Goal: Ask a question

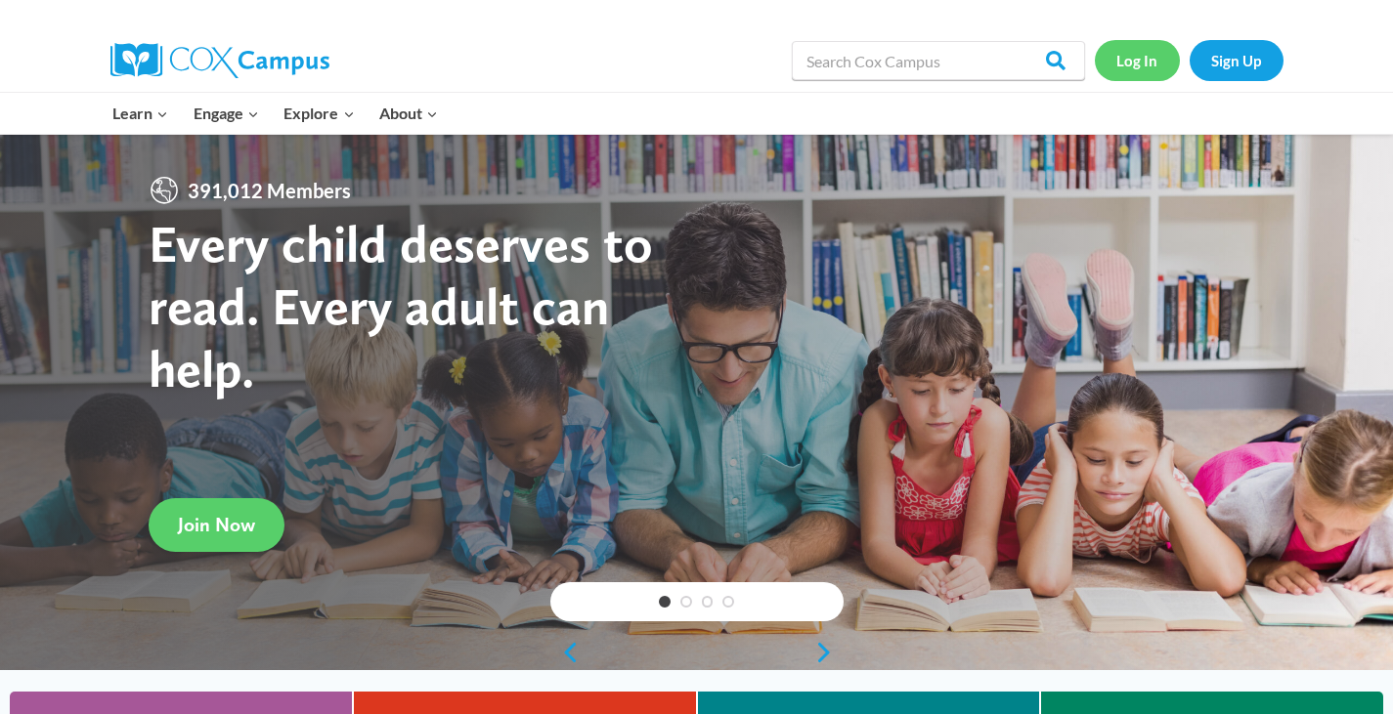
click at [1123, 63] on link "Log In" at bounding box center [1137, 60] width 85 height 40
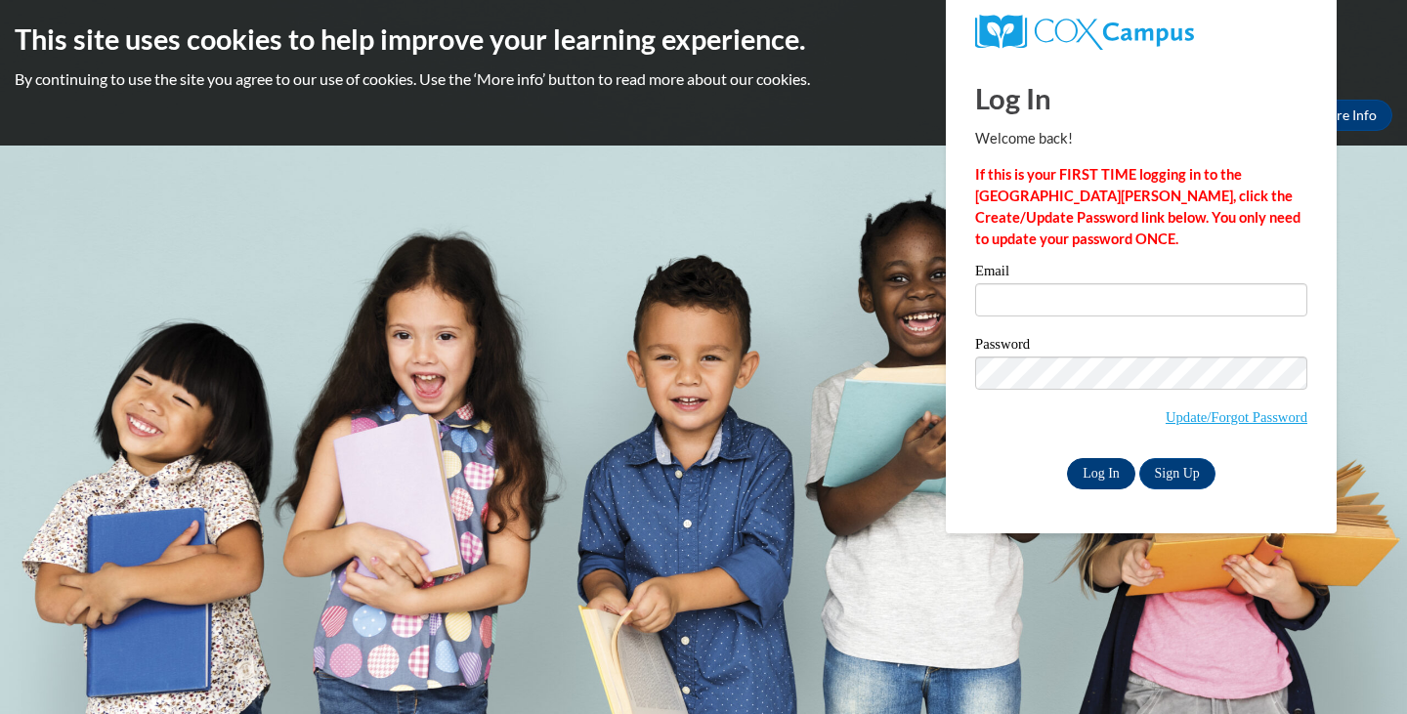
type input "kkodet@lomira.k12.wi.us"
click at [1102, 483] on input "Log In" at bounding box center [1101, 473] width 68 height 31
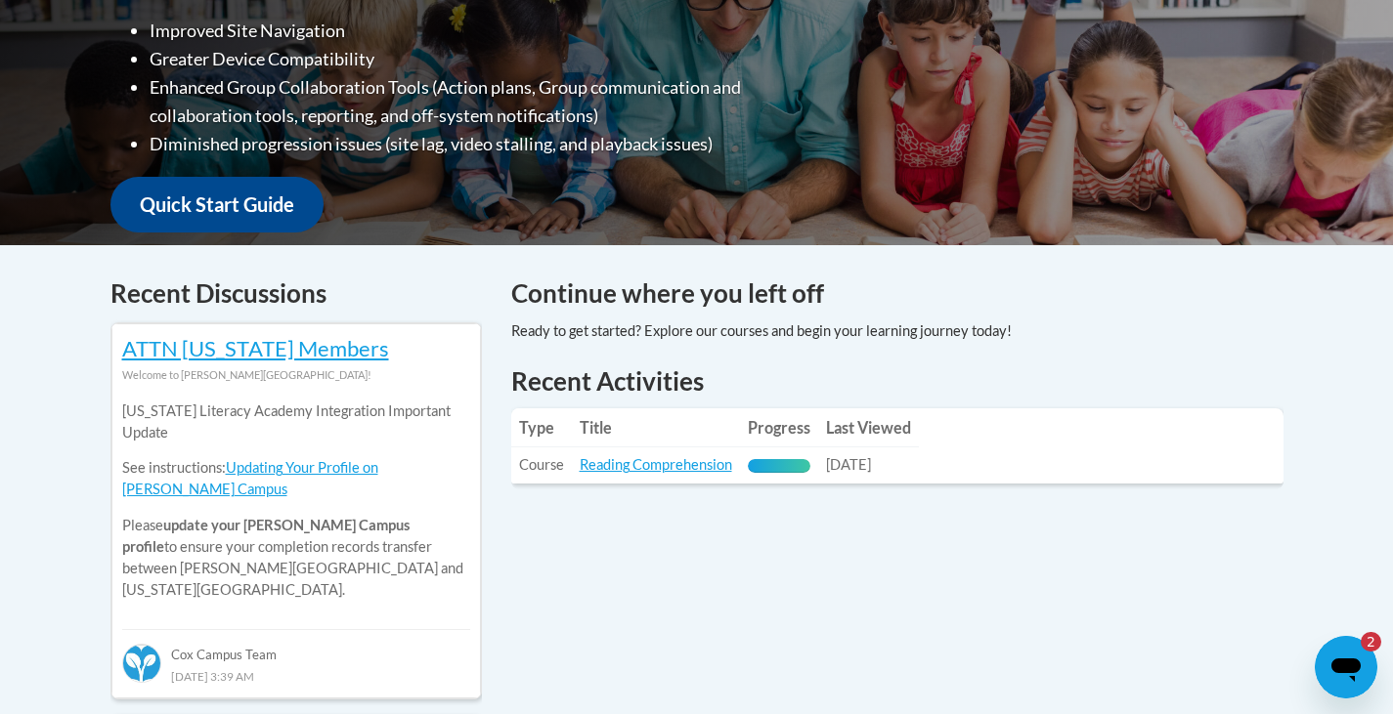
scroll to position [684, 0]
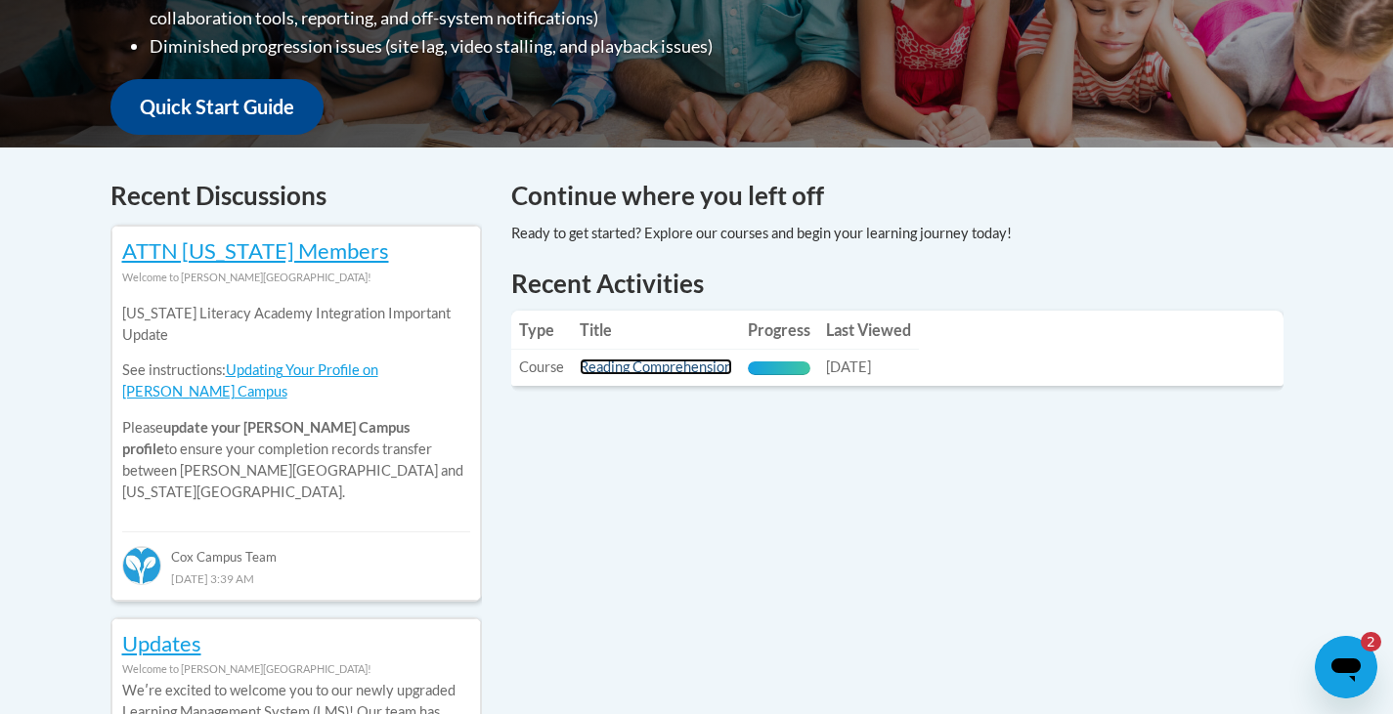
click at [664, 371] on link "Reading Comprehension" at bounding box center [656, 367] width 152 height 17
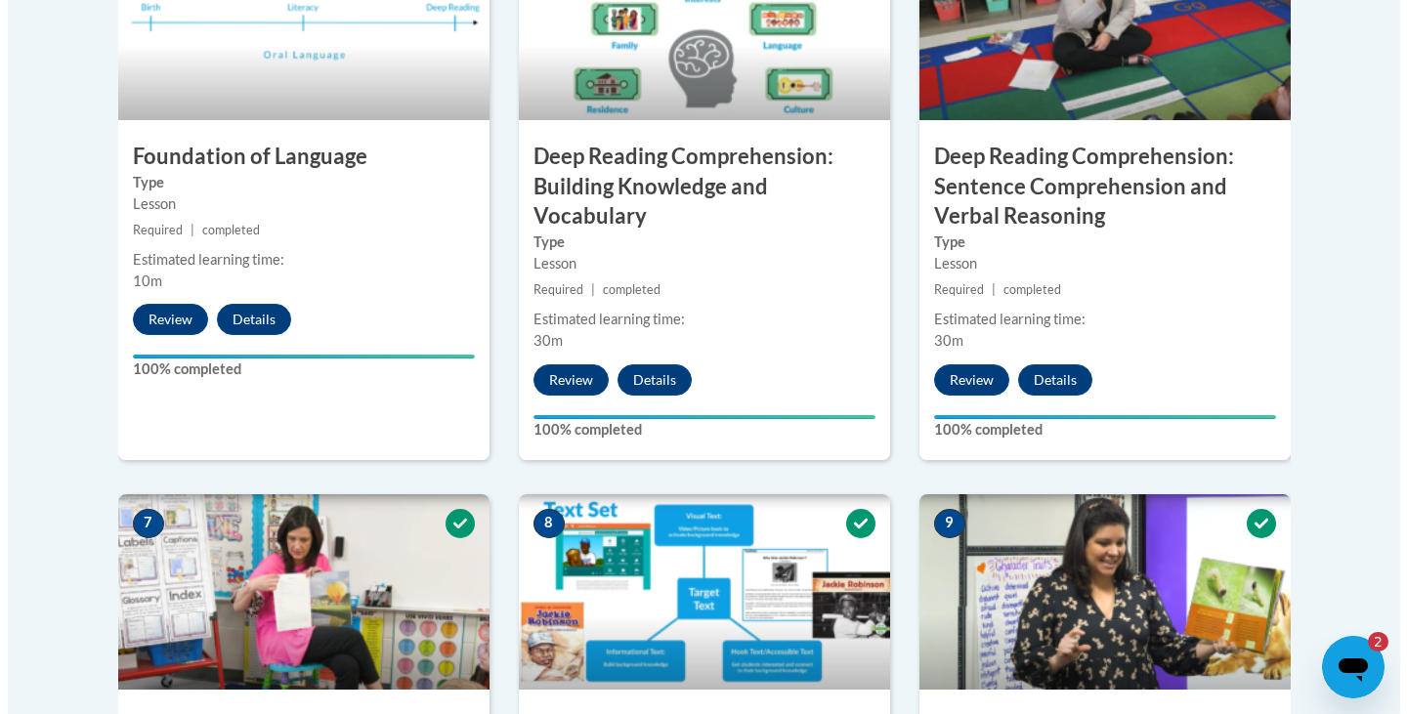
scroll to position [1857, 0]
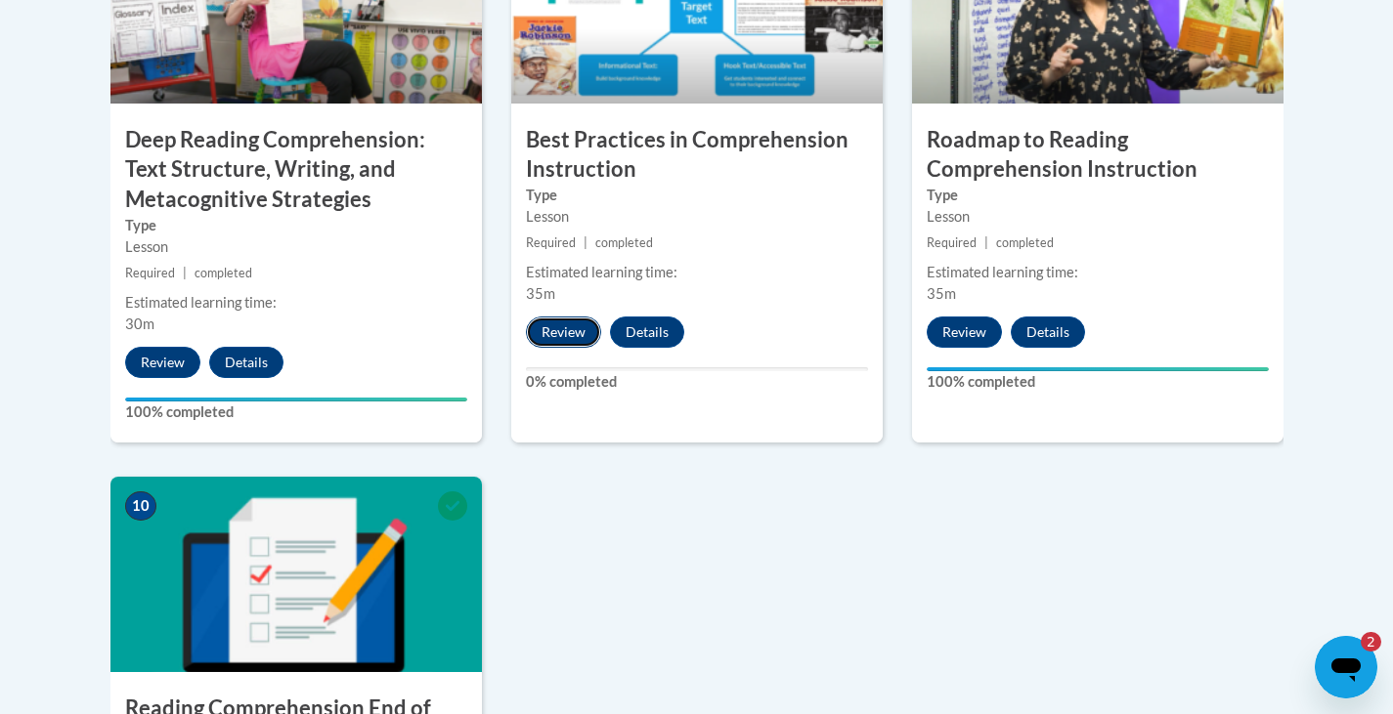
click at [567, 340] on button "Review" at bounding box center [563, 332] width 75 height 31
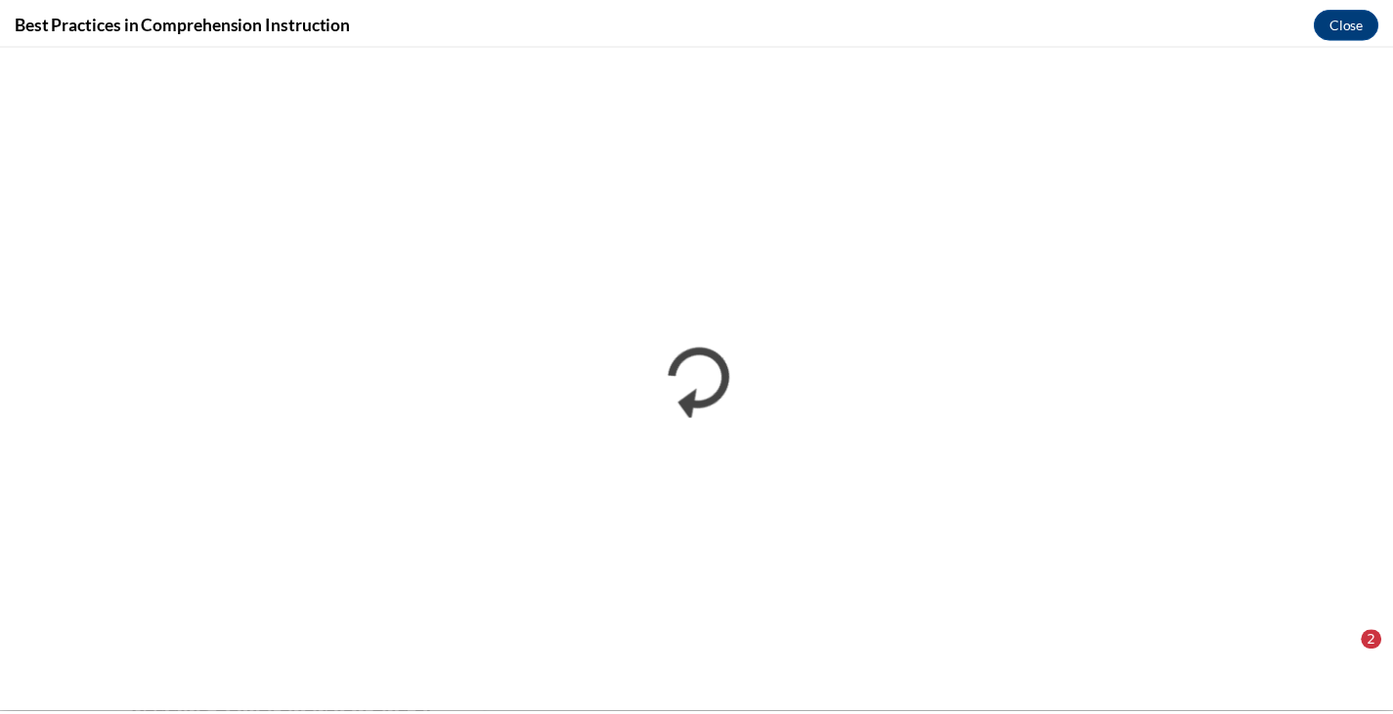
scroll to position [0, 0]
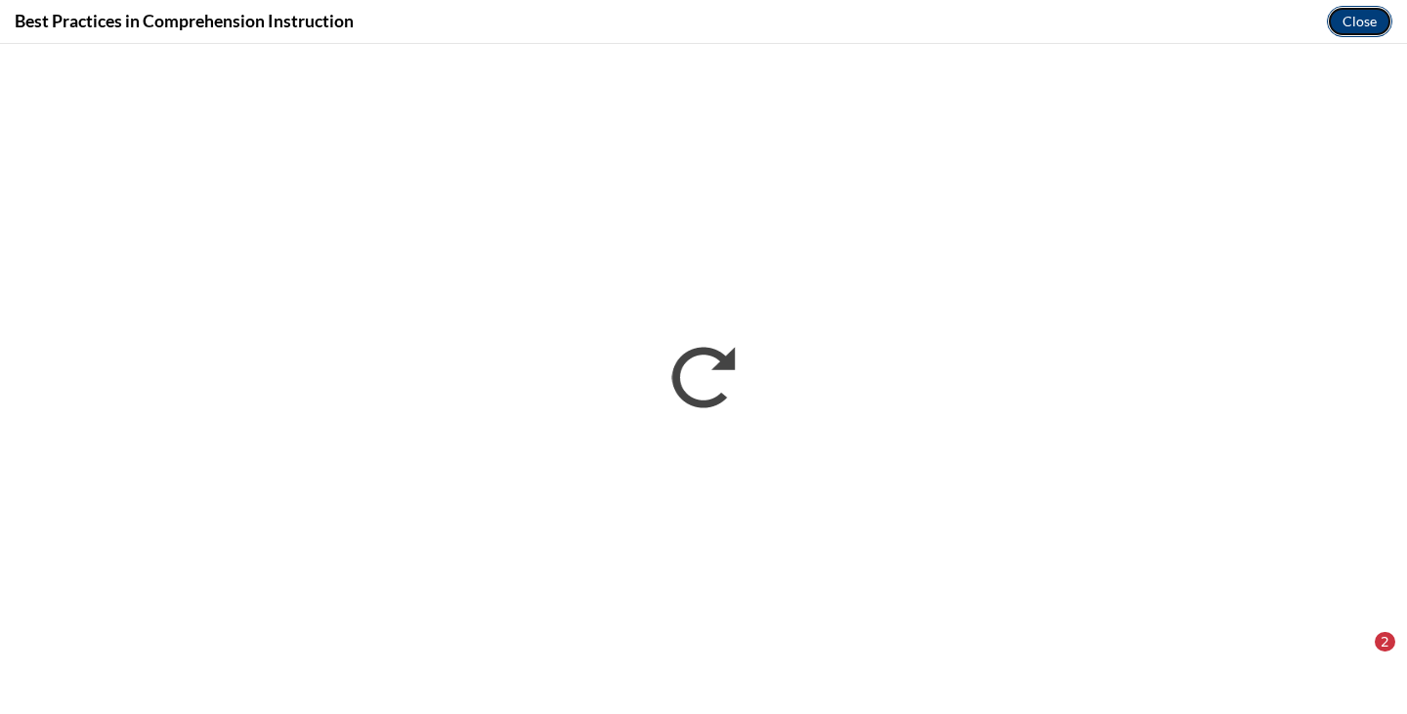
click at [1356, 22] on button "Close" at bounding box center [1359, 21] width 65 height 31
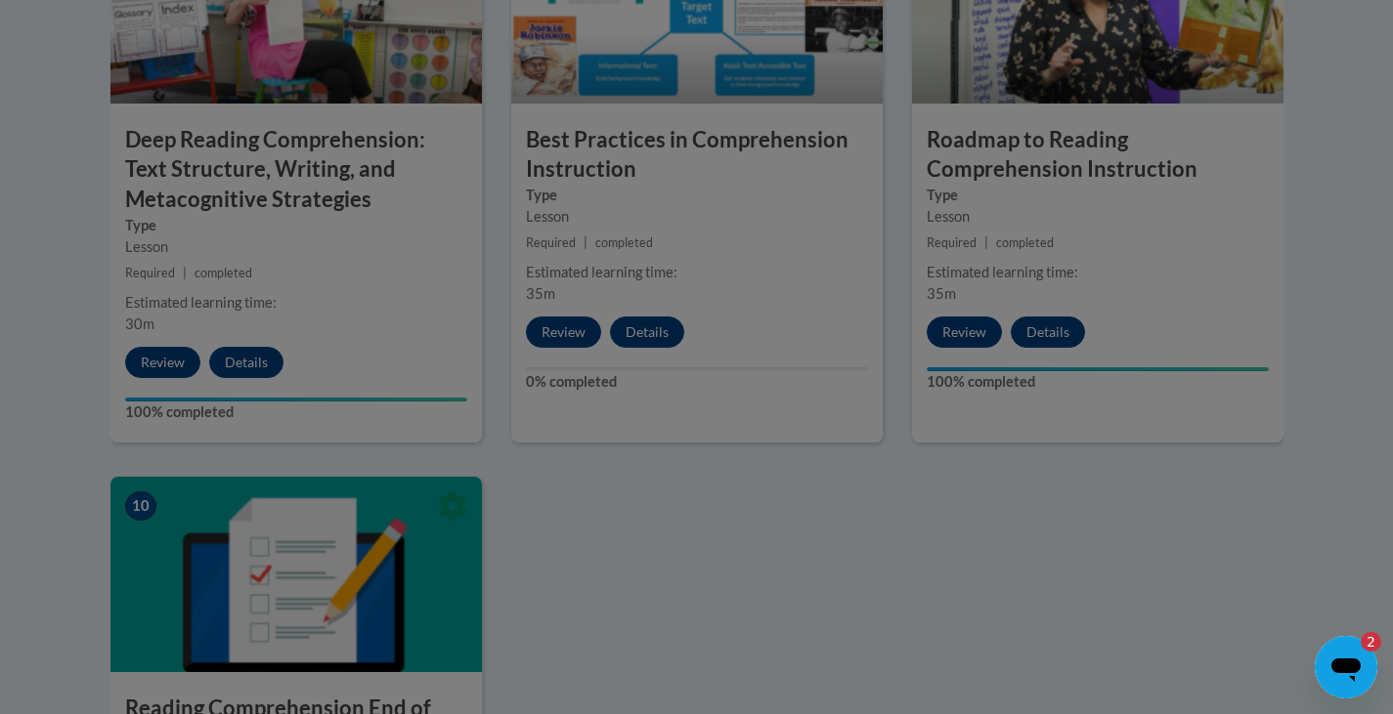
click at [1360, 656] on icon "Open messaging window, 2 unread messages" at bounding box center [1345, 667] width 35 height 35
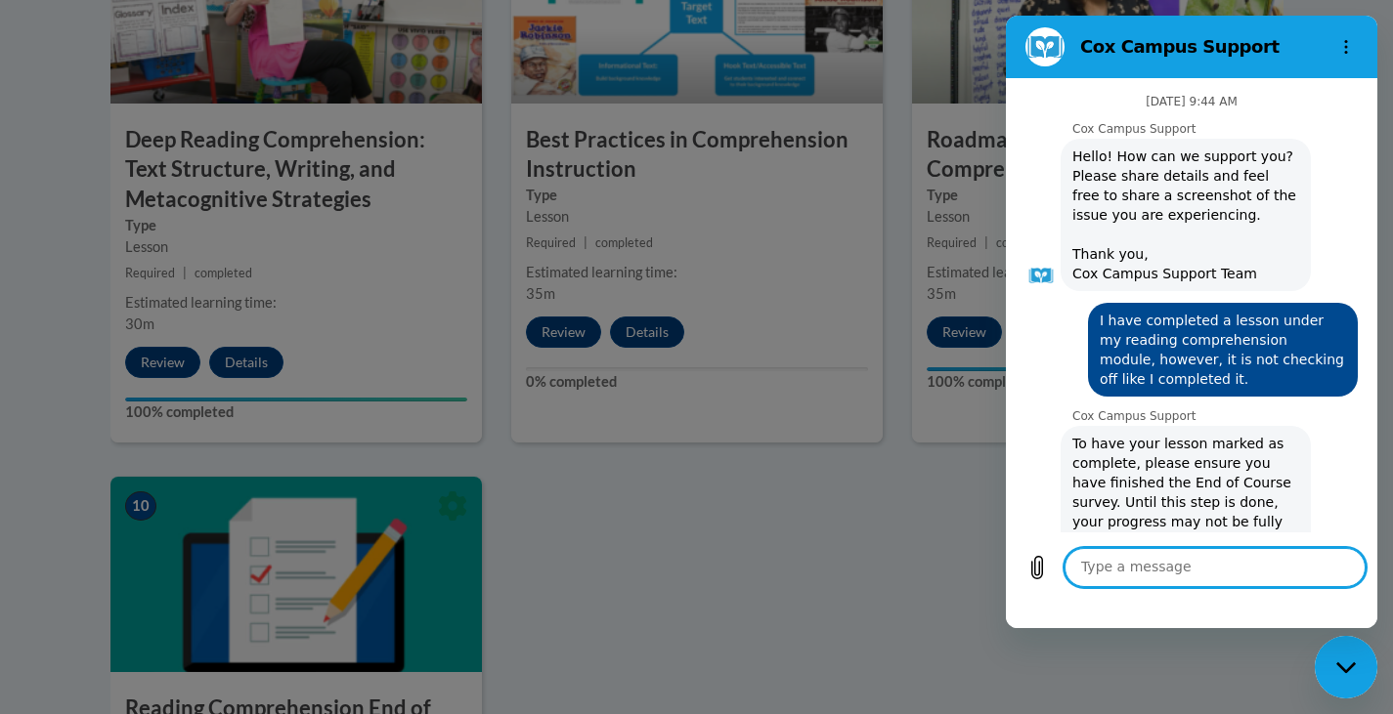
type textarea "x"
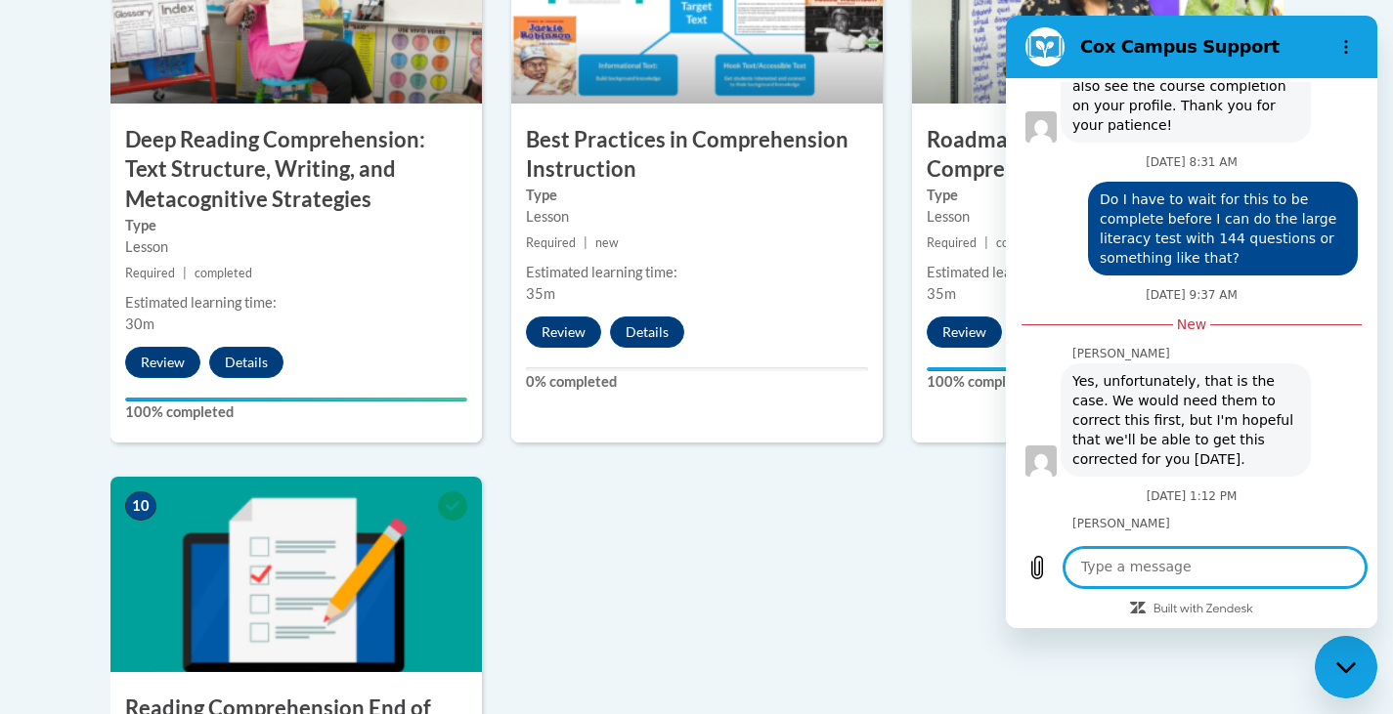
click at [1245, 566] on textarea at bounding box center [1214, 567] width 301 height 39
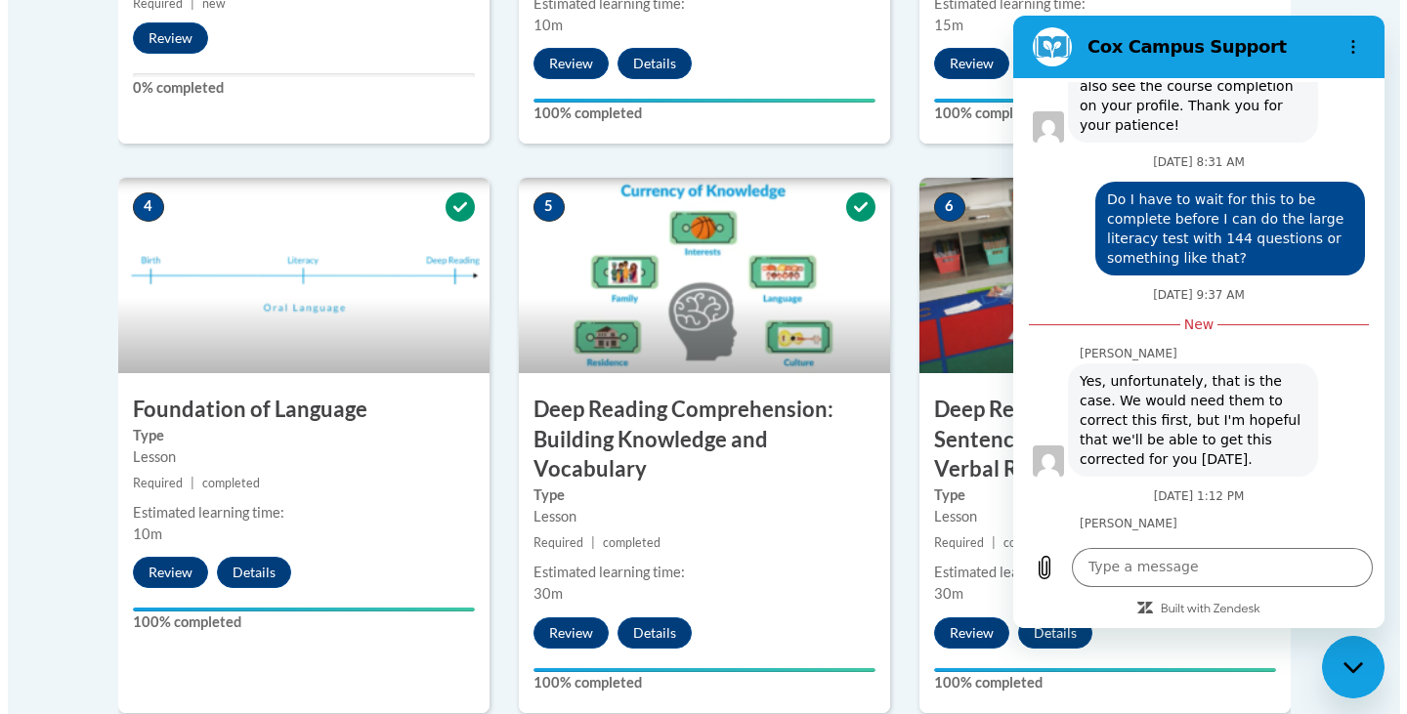
scroll to position [993, 0]
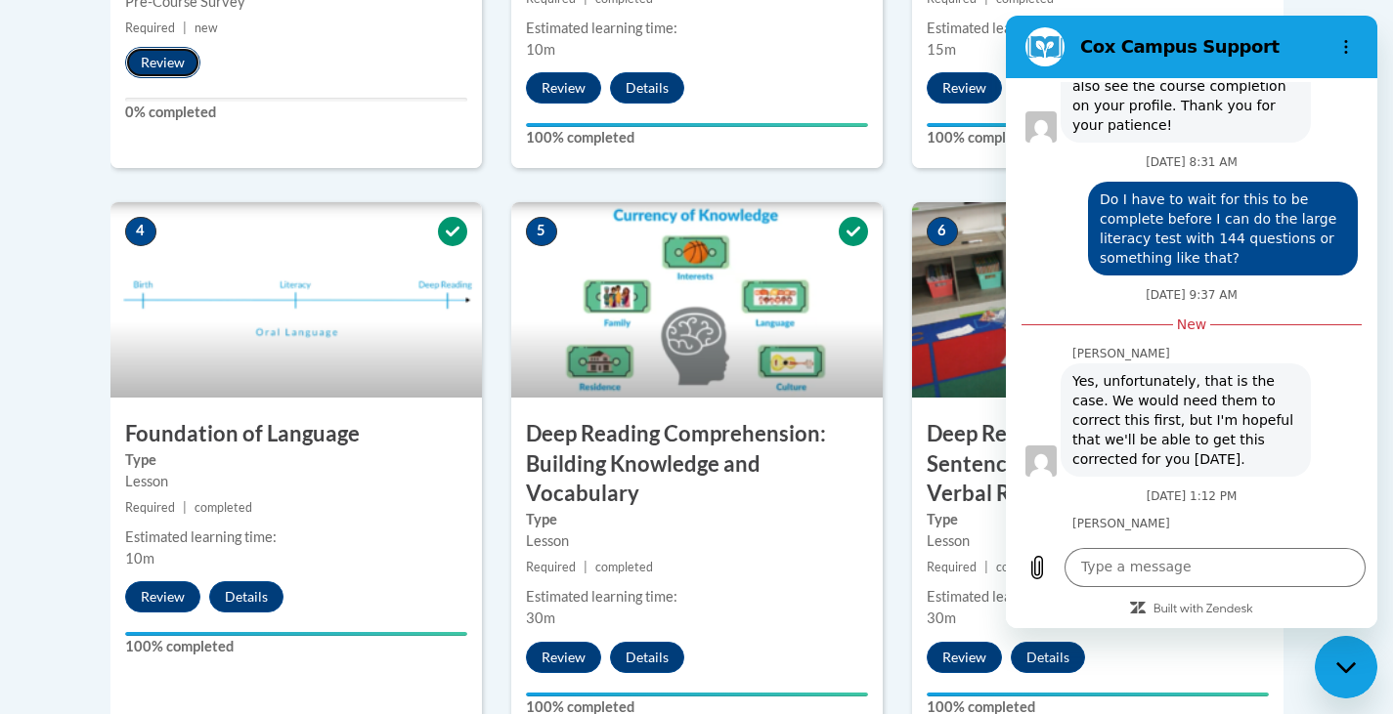
click at [149, 65] on button "Review" at bounding box center [162, 62] width 75 height 31
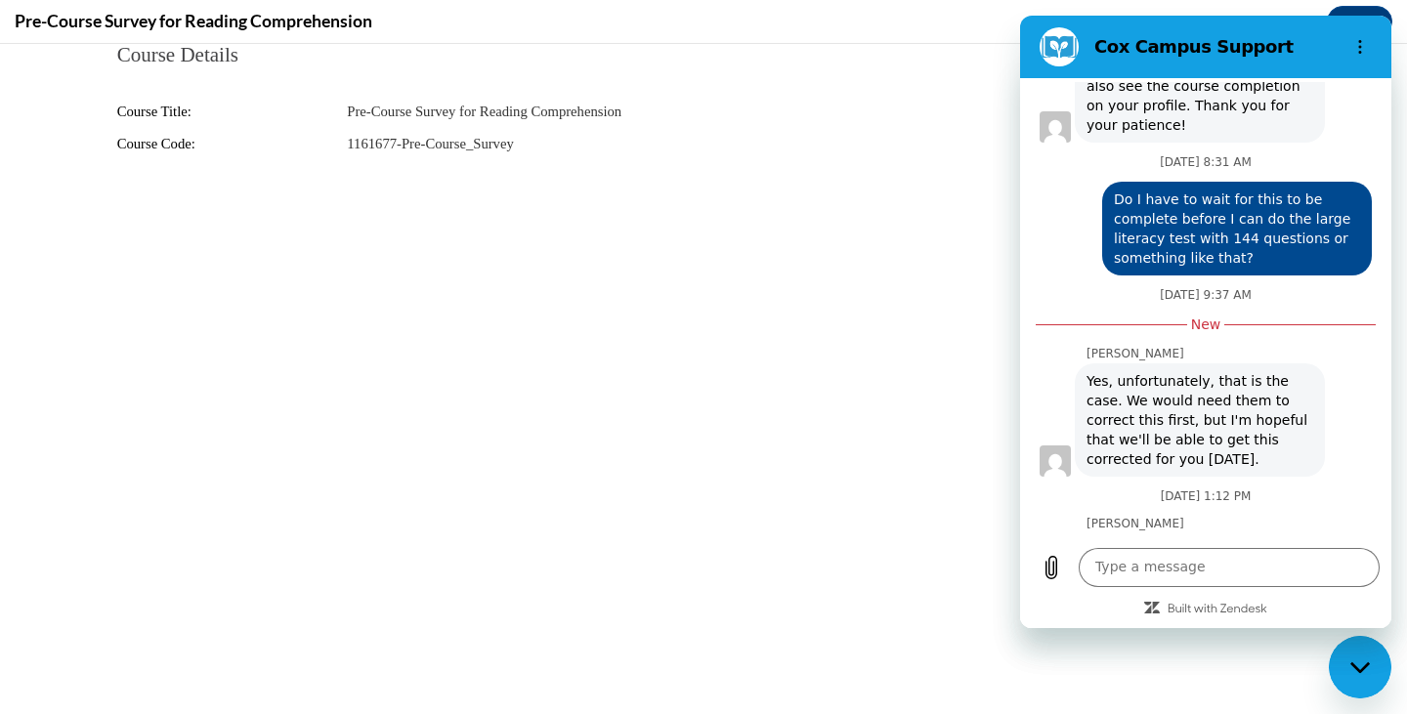
scroll to position [0, 0]
click at [915, 31] on div "Pre-Course Survey for Reading Comprehension Close" at bounding box center [703, 22] width 1407 height 44
click at [1357, 52] on icon "Options menu" at bounding box center [1361, 47] width 16 height 16
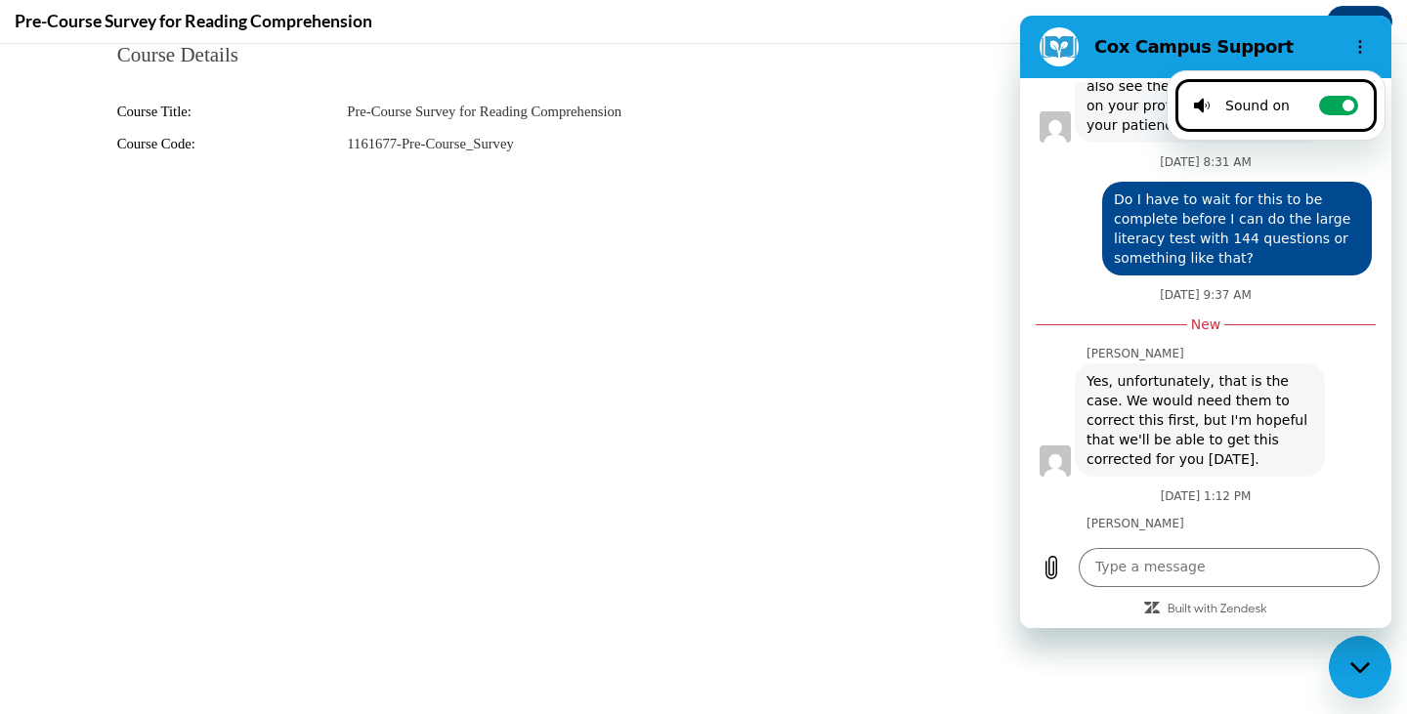
click at [880, 65] on legend "Course Details" at bounding box center [704, 55] width 1174 height 22
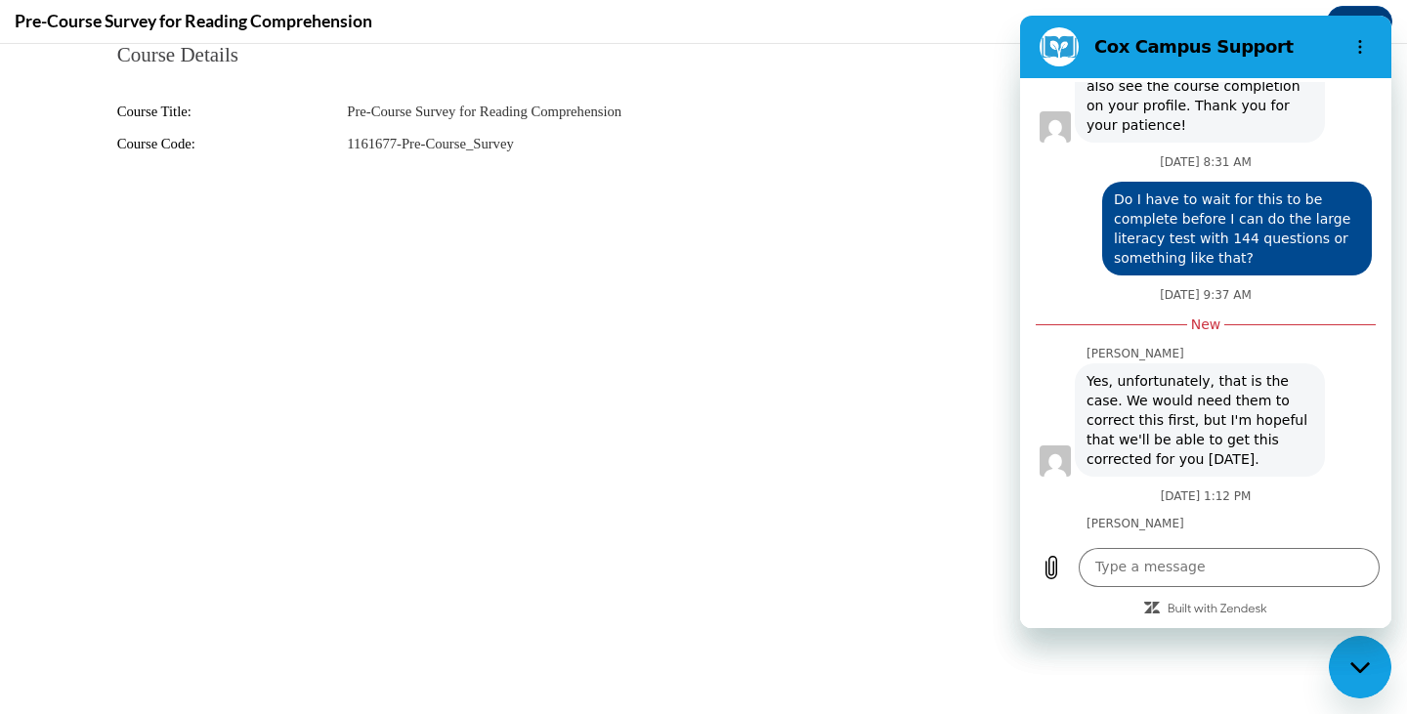
click at [1351, 665] on icon "Close messaging window" at bounding box center [1361, 668] width 21 height 13
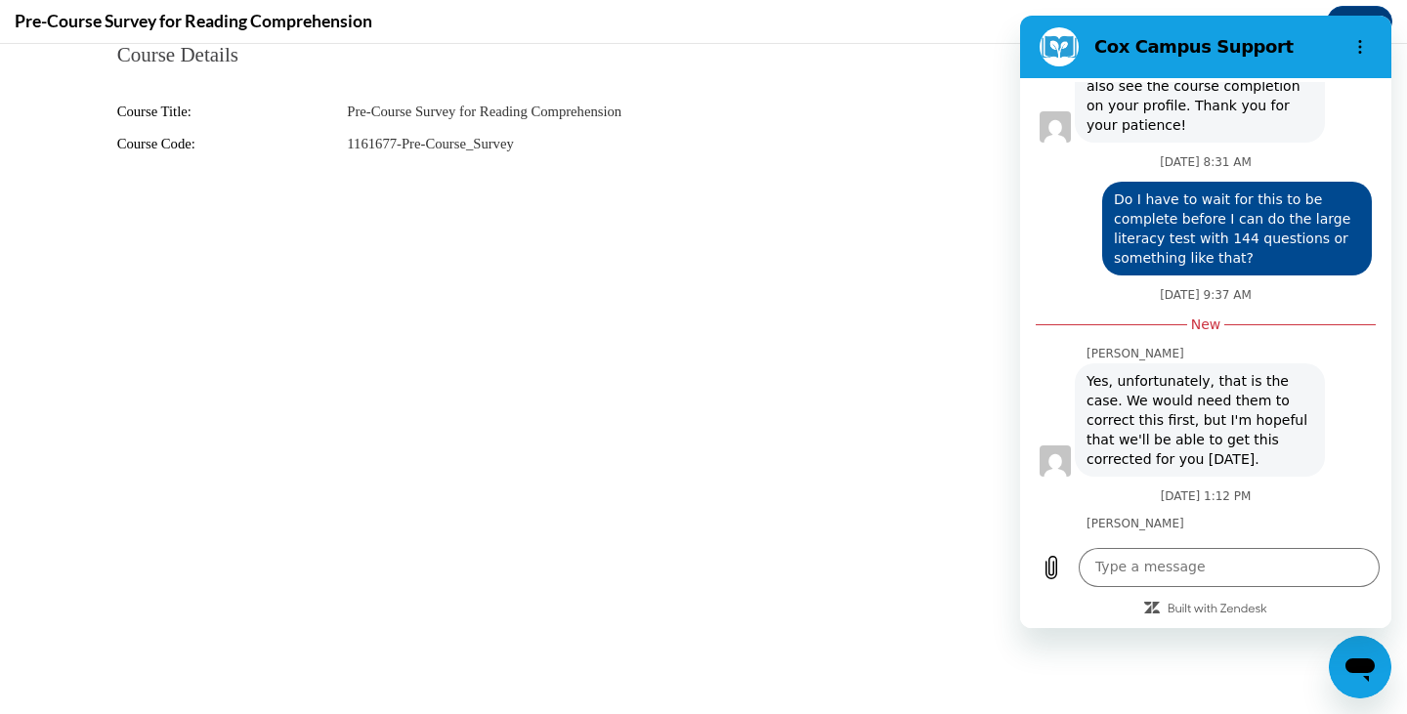
click at [1358, 665] on icon "Open messaging window" at bounding box center [1360, 670] width 29 height 23
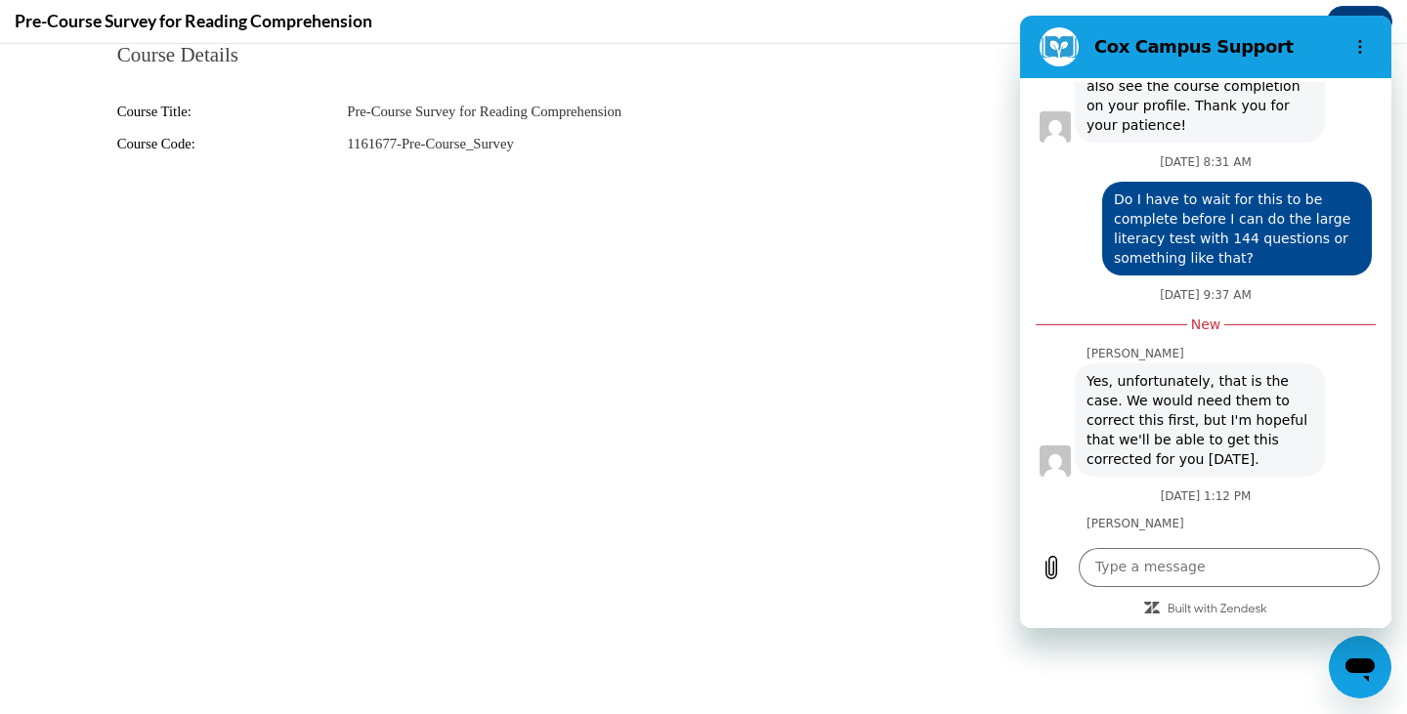
scroll to position [0, 0]
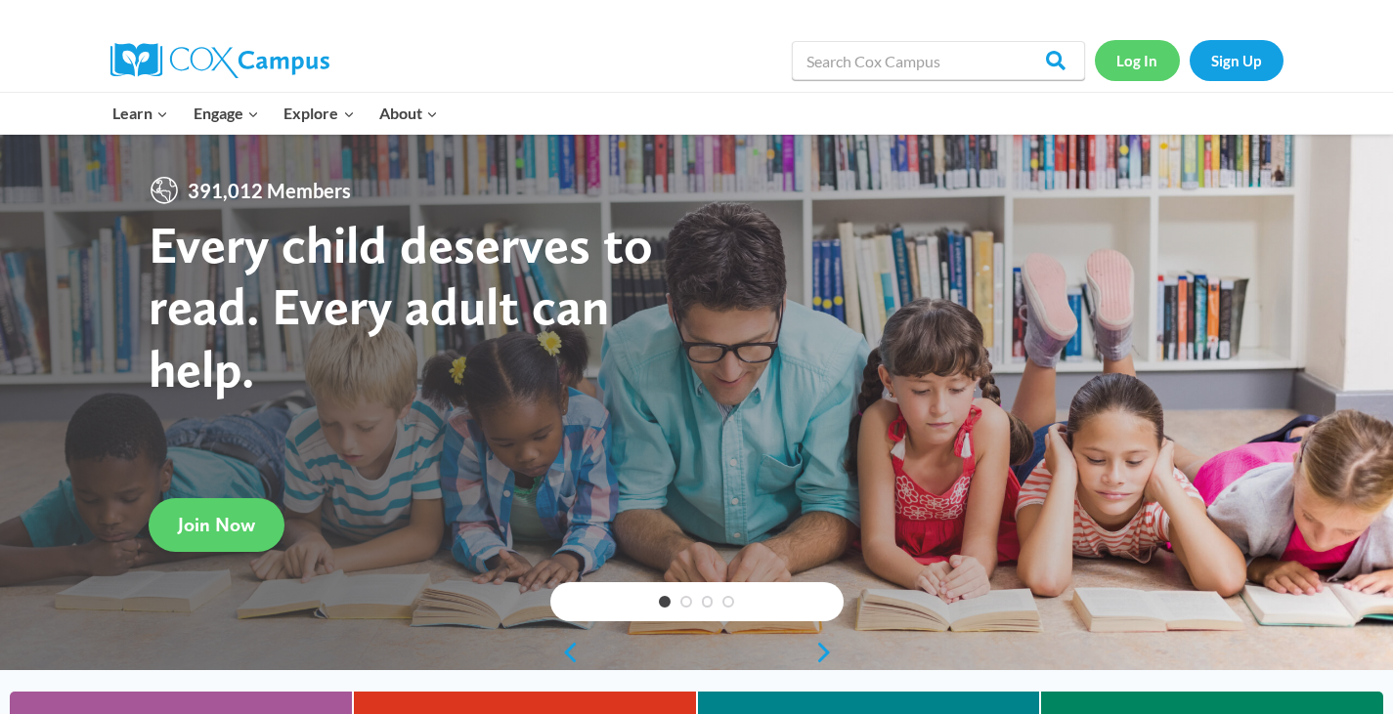
click at [1136, 62] on link "Log In" at bounding box center [1137, 60] width 85 height 40
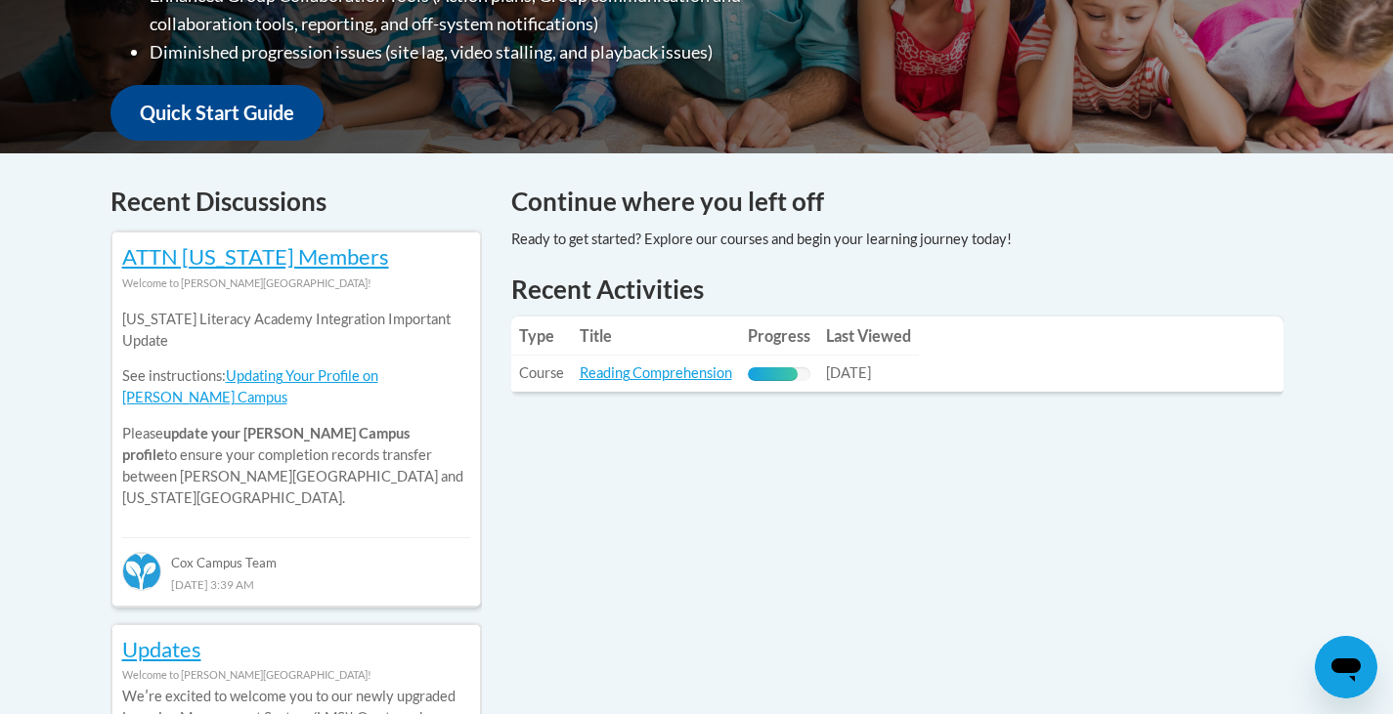
scroll to position [880, 0]
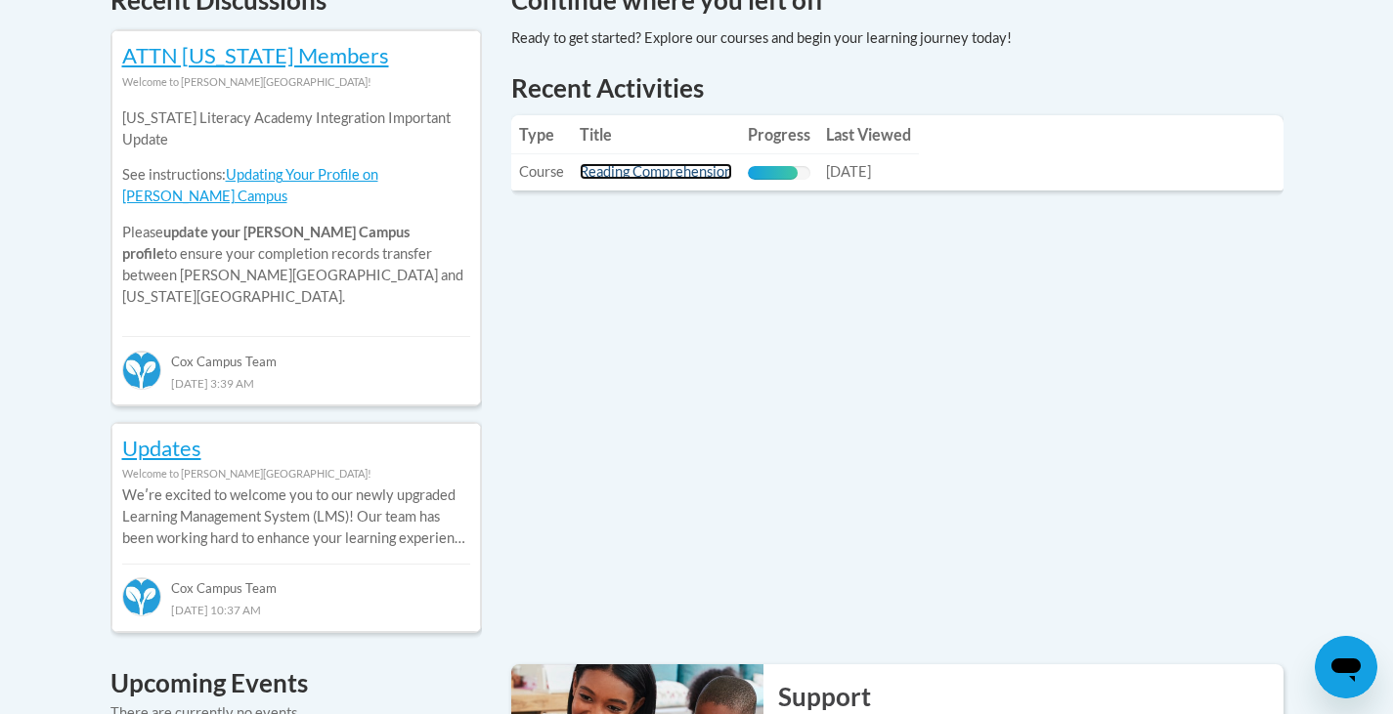
click at [663, 165] on link "Reading Comprehension" at bounding box center [656, 171] width 152 height 17
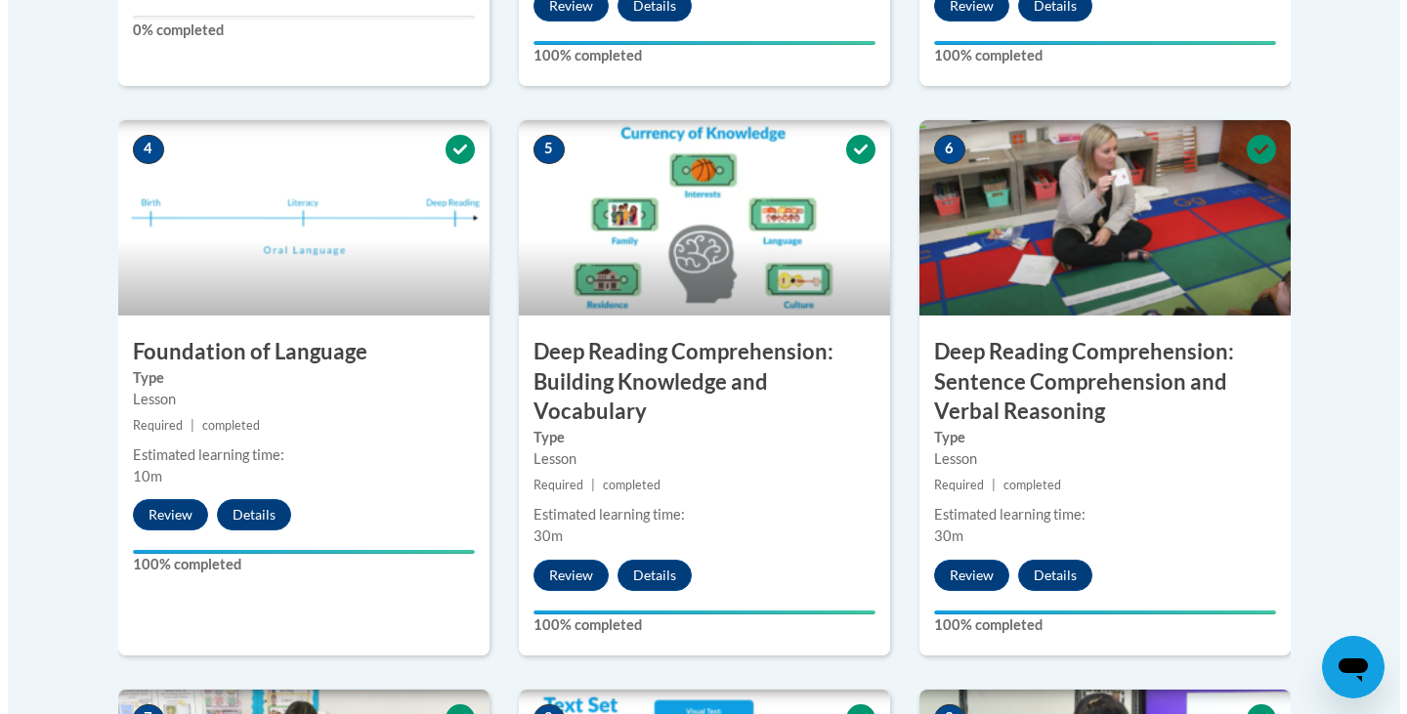
scroll to position [684, 0]
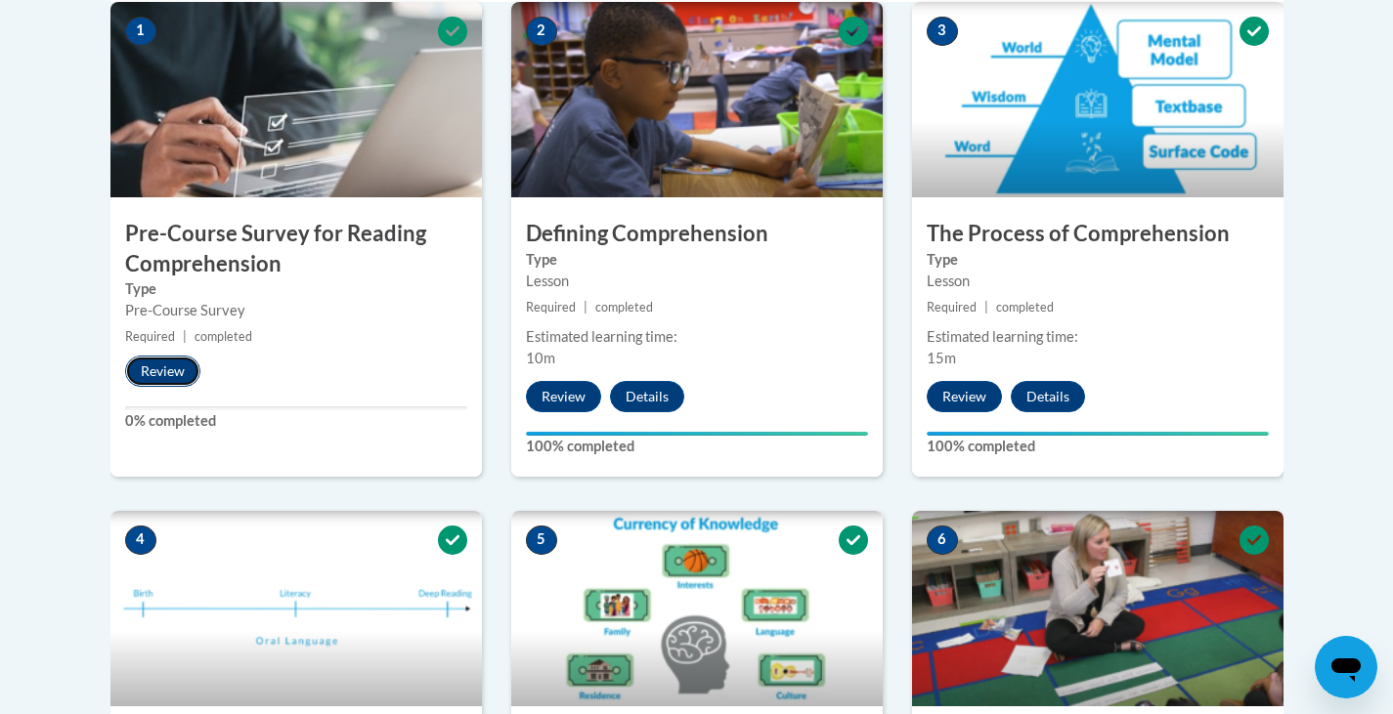
click at [154, 371] on button "Review" at bounding box center [162, 371] width 75 height 31
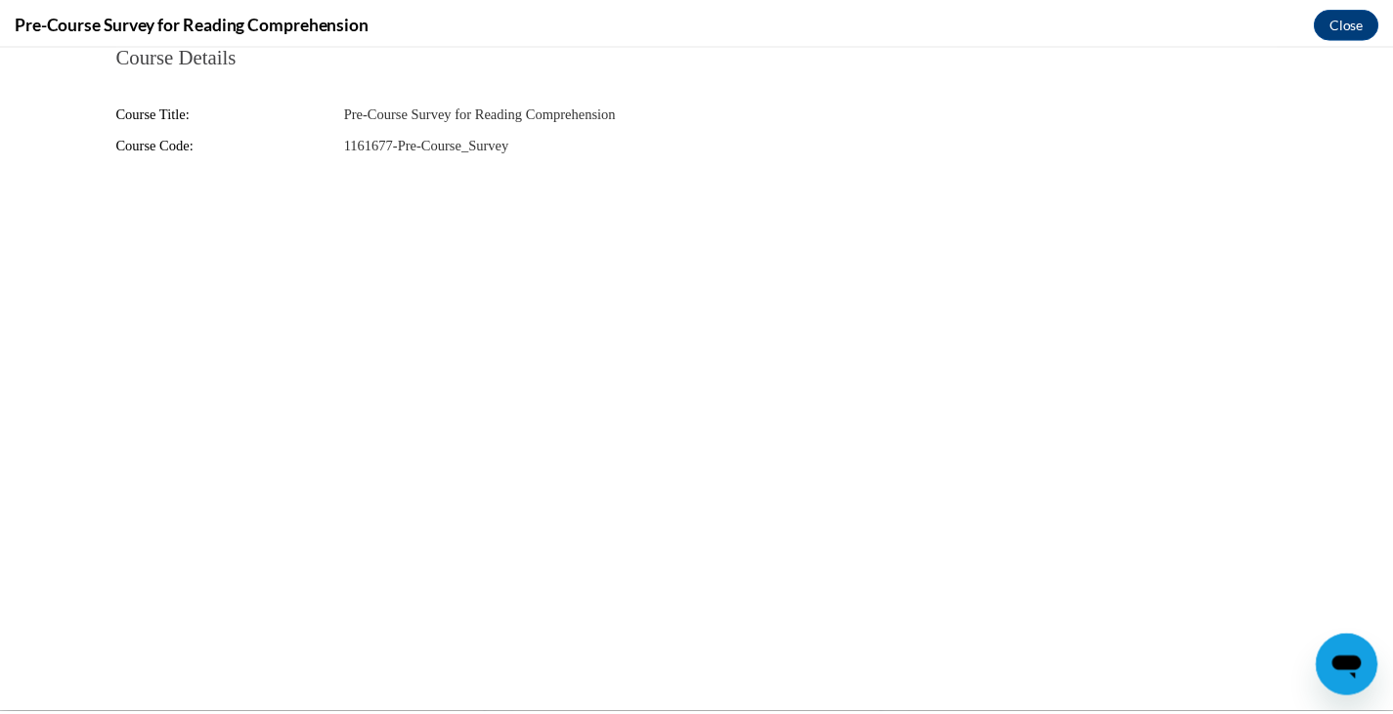
scroll to position [0, 0]
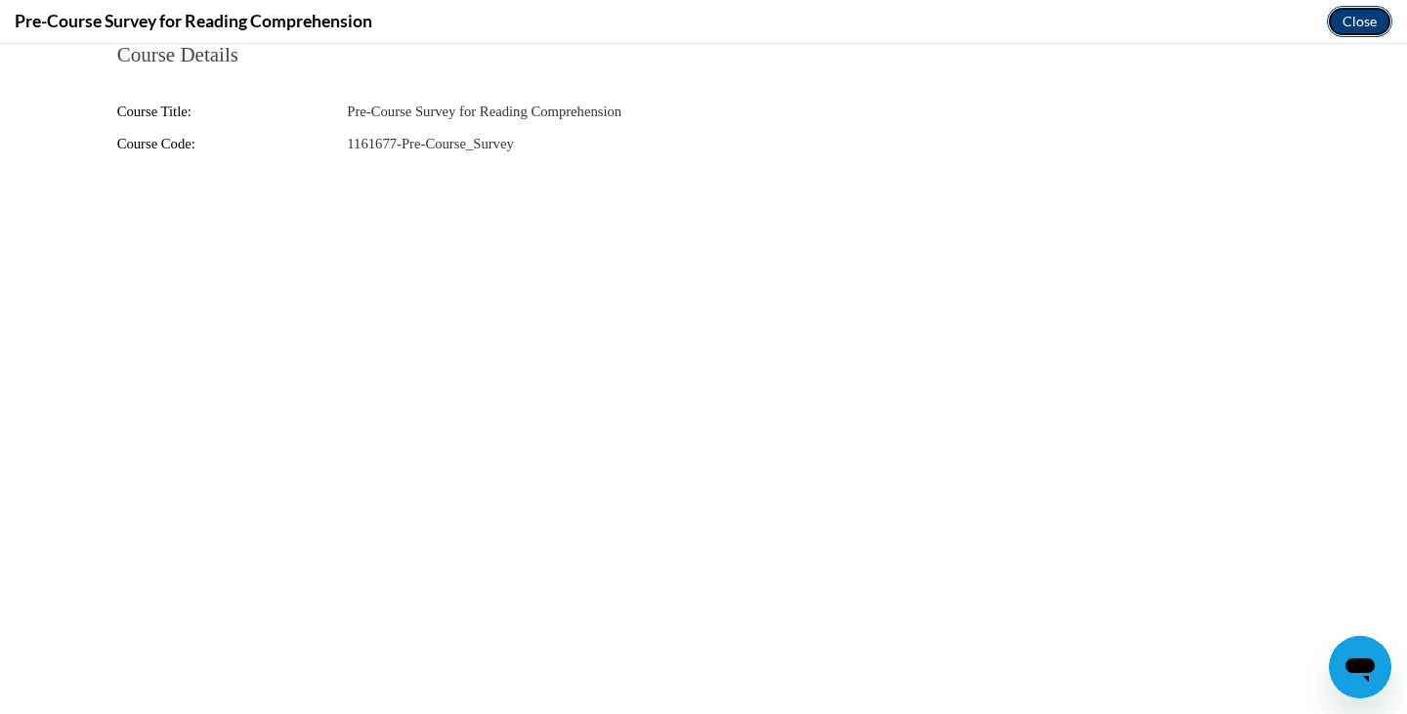
click at [1355, 23] on button "Close" at bounding box center [1359, 21] width 65 height 31
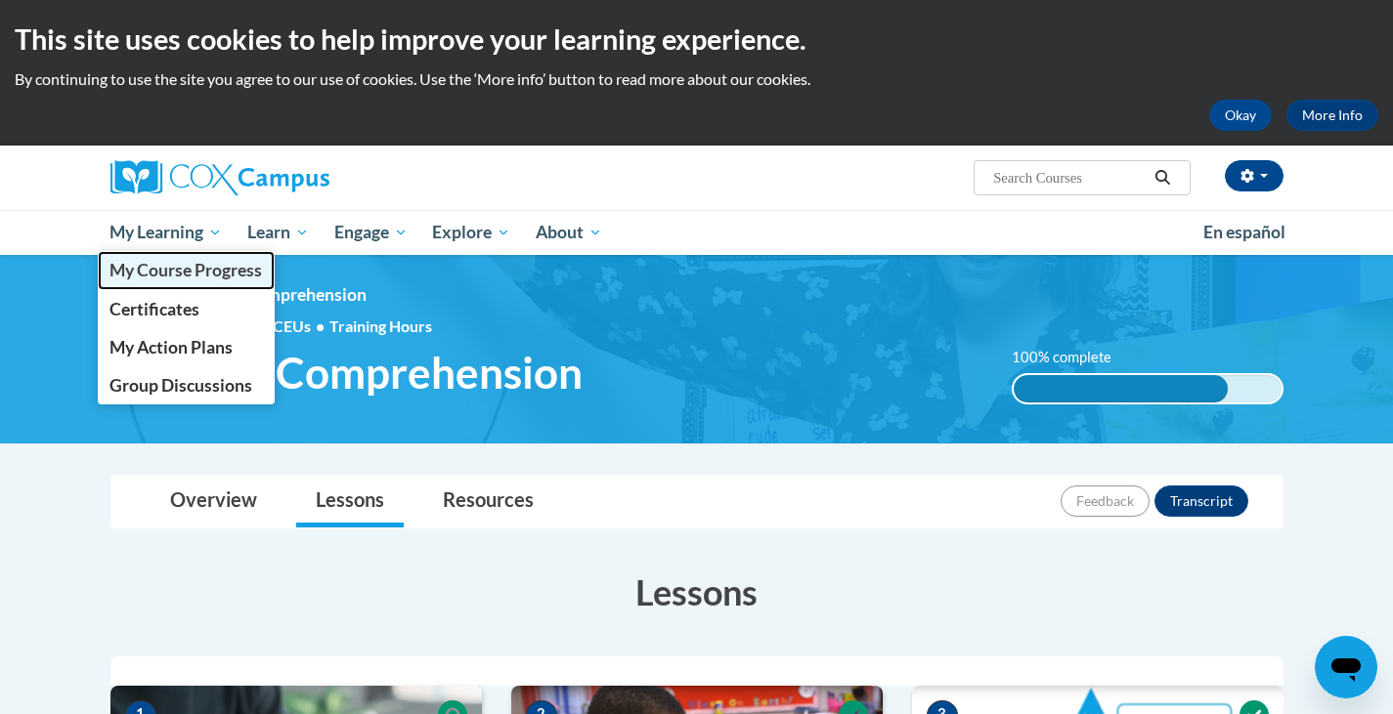
click at [192, 265] on span "My Course Progress" at bounding box center [185, 270] width 152 height 21
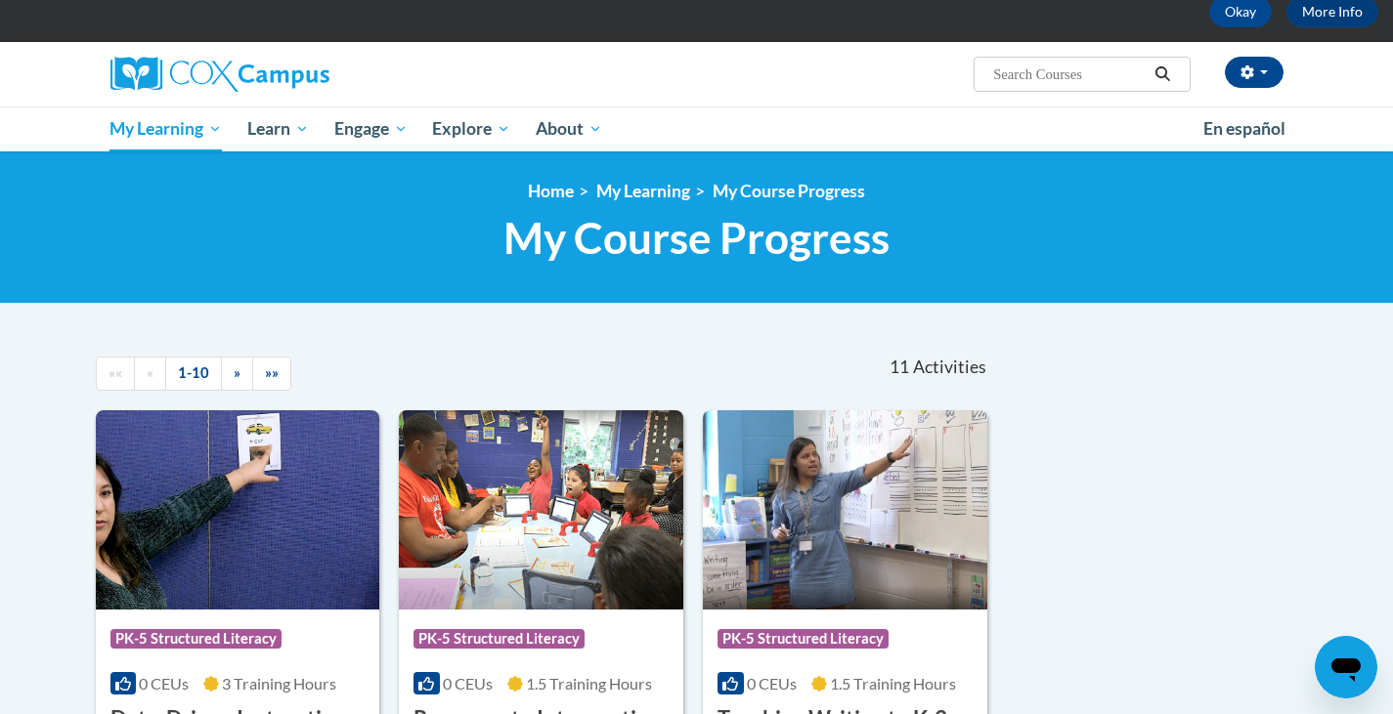
scroll to position [98, 0]
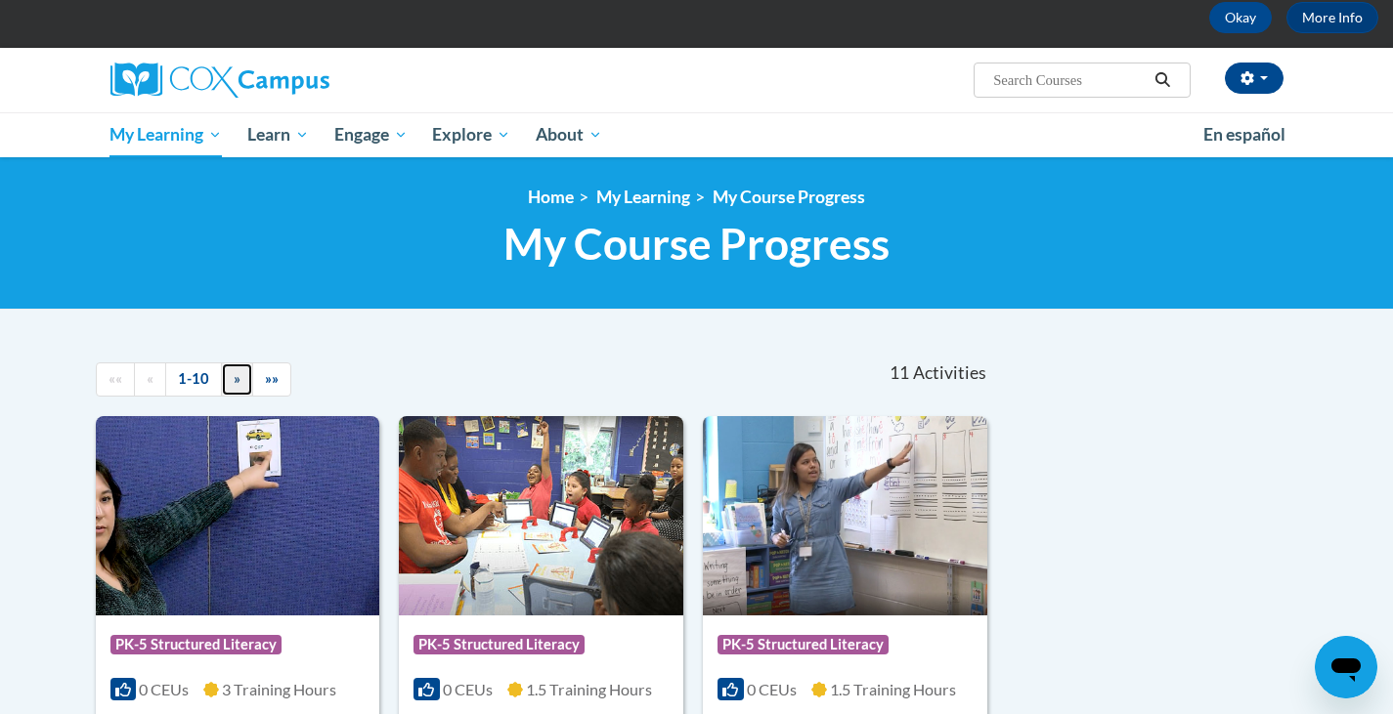
click at [237, 372] on span "»" at bounding box center [237, 378] width 7 height 17
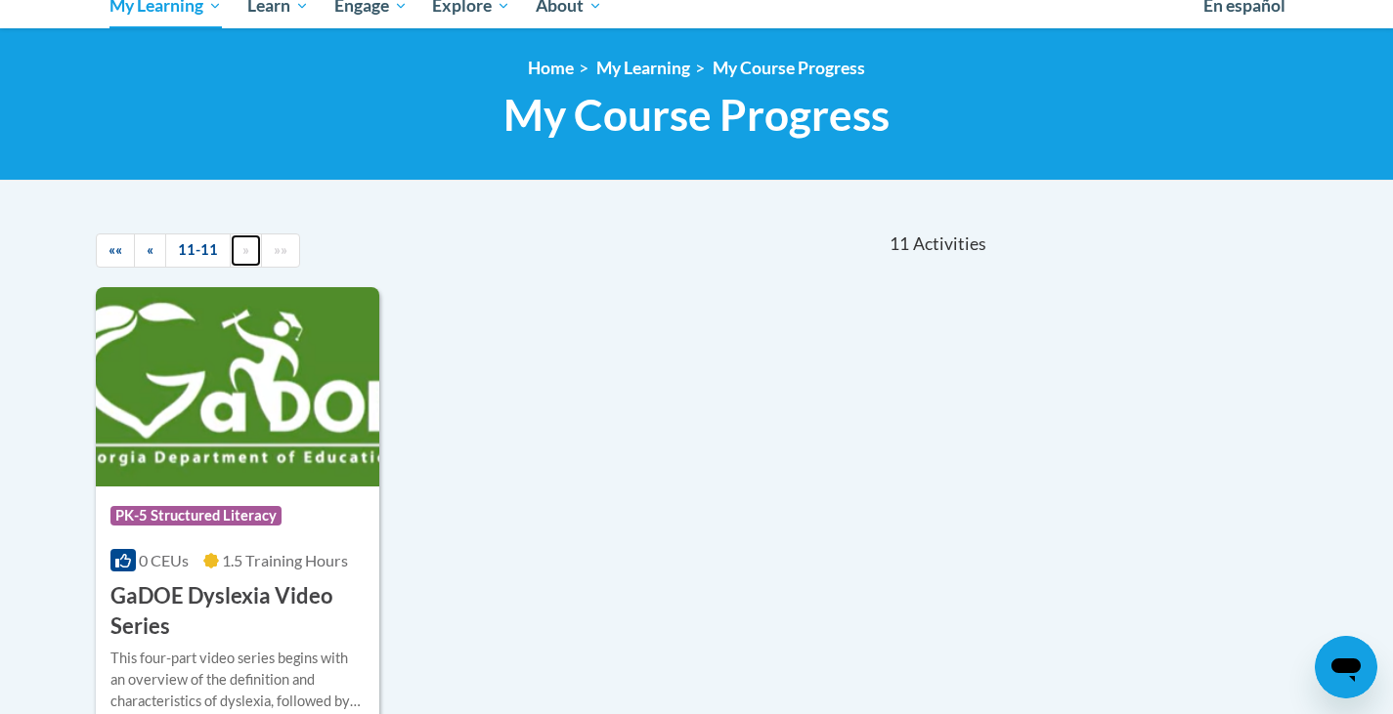
scroll to position [0, 0]
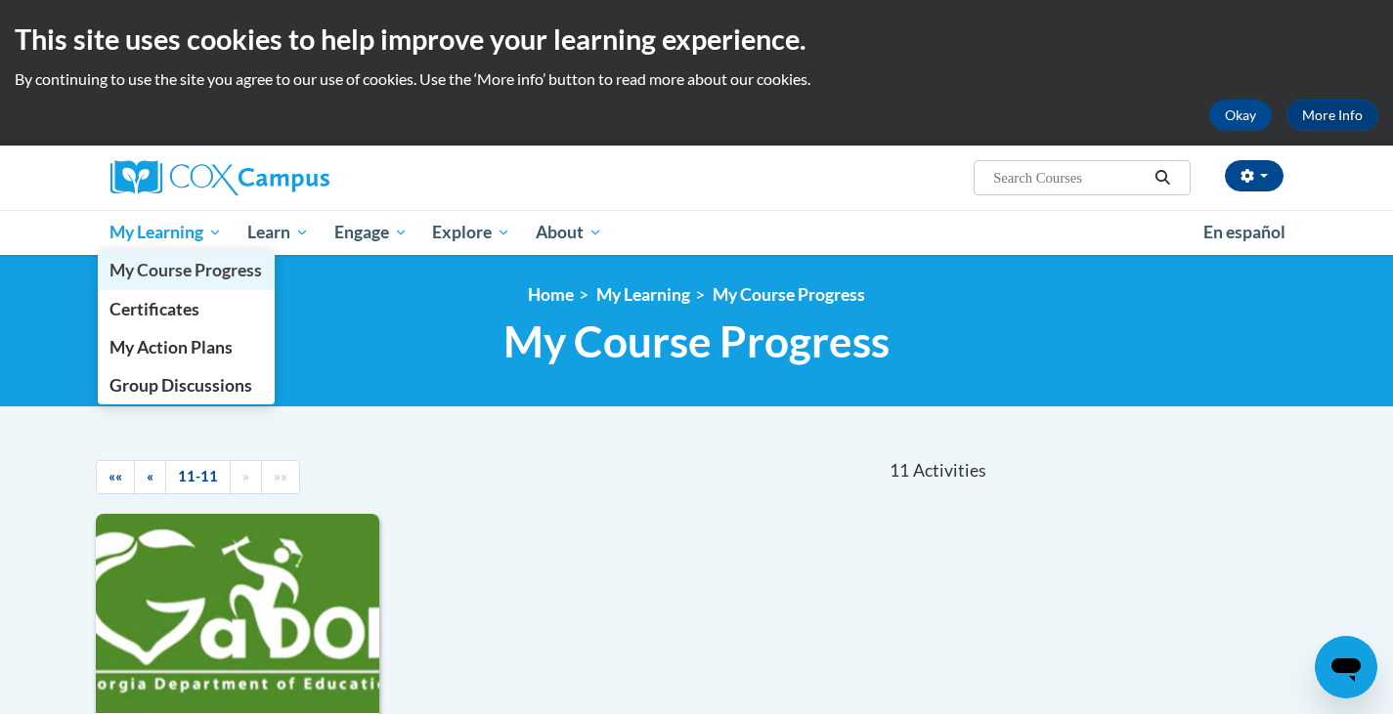
click at [146, 255] on link "My Course Progress" at bounding box center [187, 270] width 178 height 38
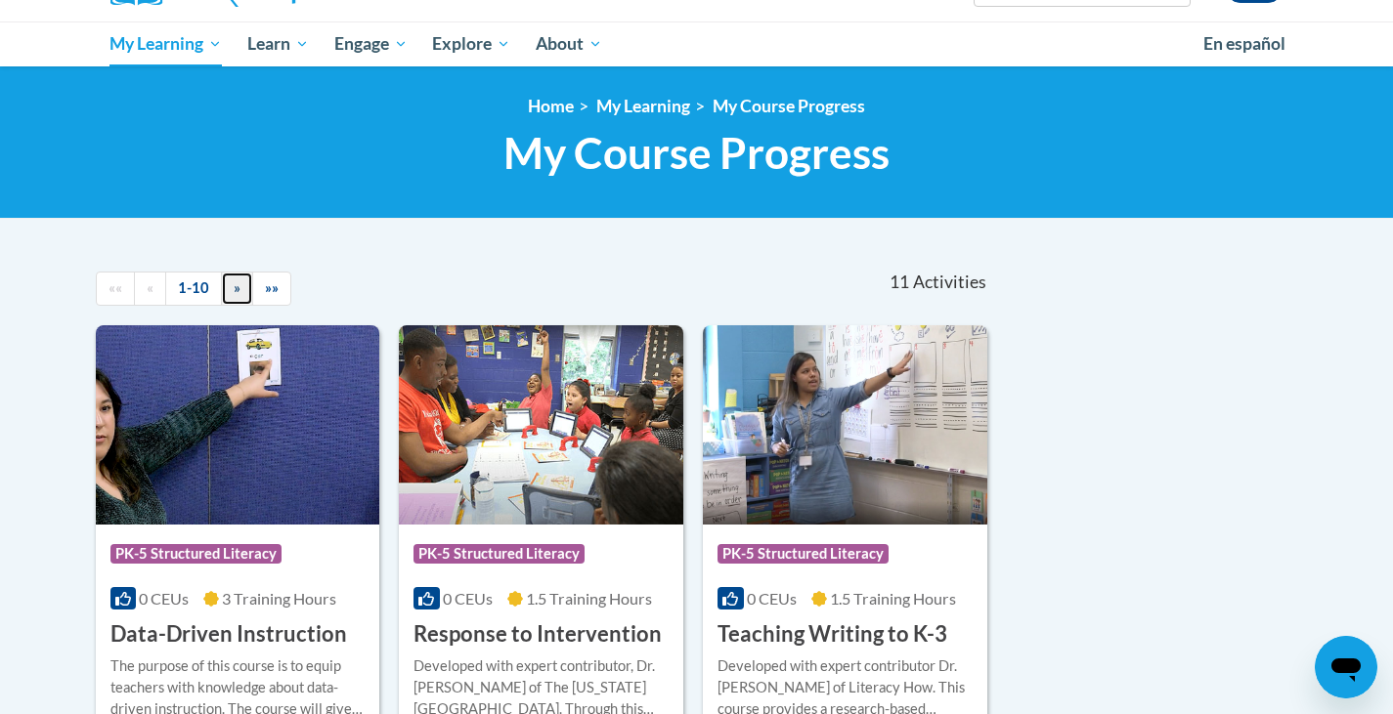
scroll to position [174, 0]
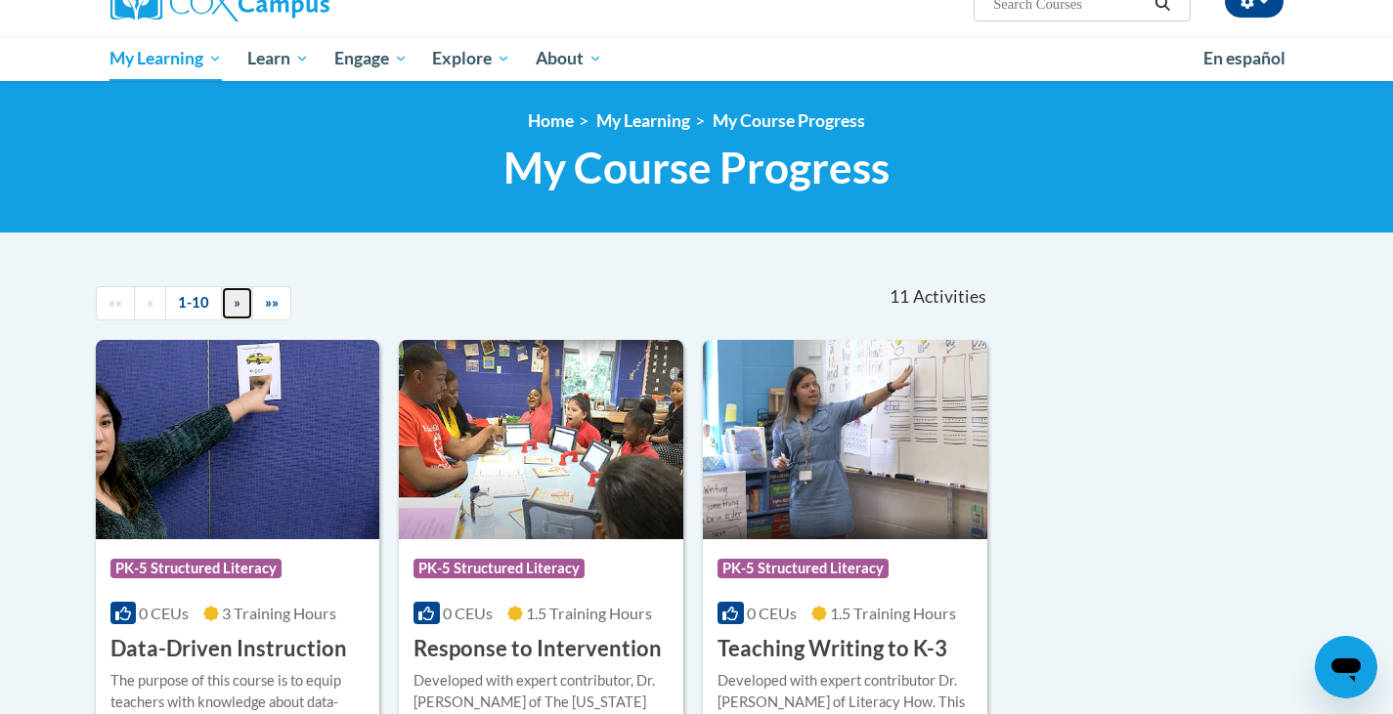
click at [230, 309] on link "»" at bounding box center [237, 303] width 32 height 34
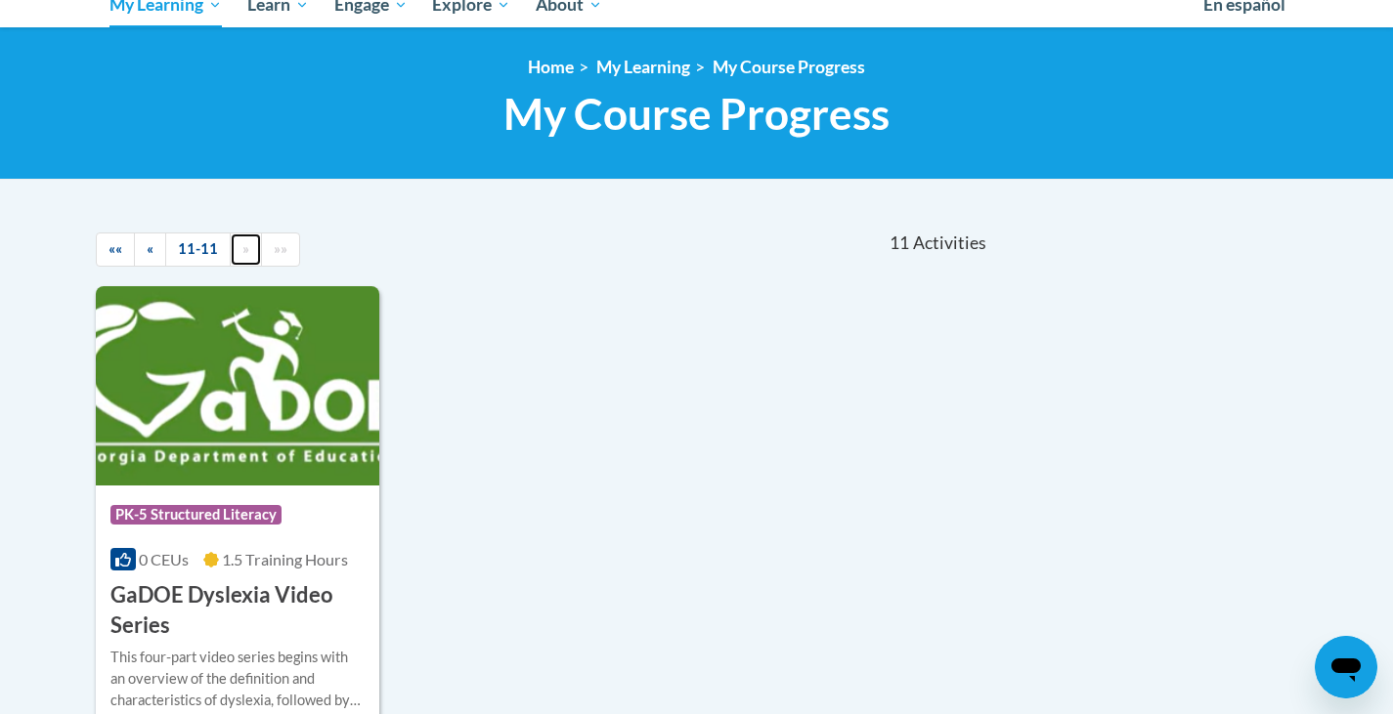
scroll to position [0, 0]
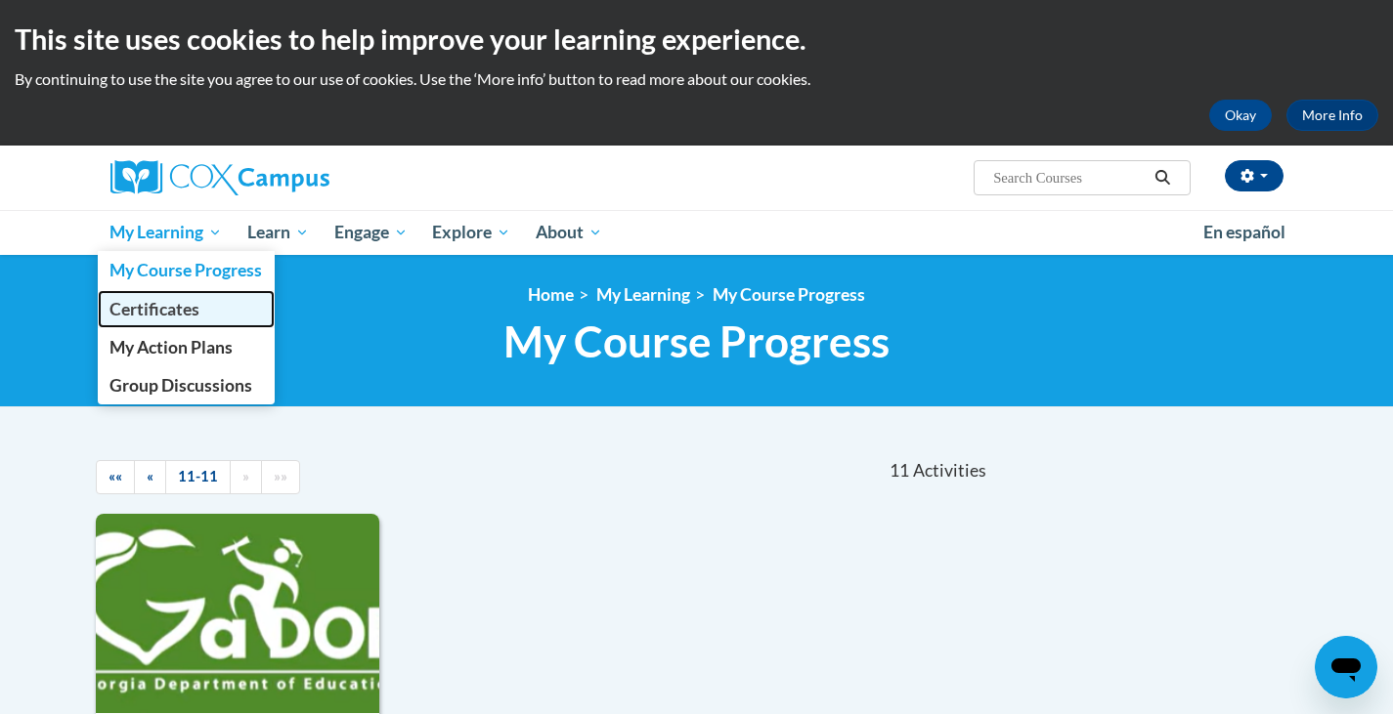
click at [183, 315] on span "Certificates" at bounding box center [154, 309] width 90 height 21
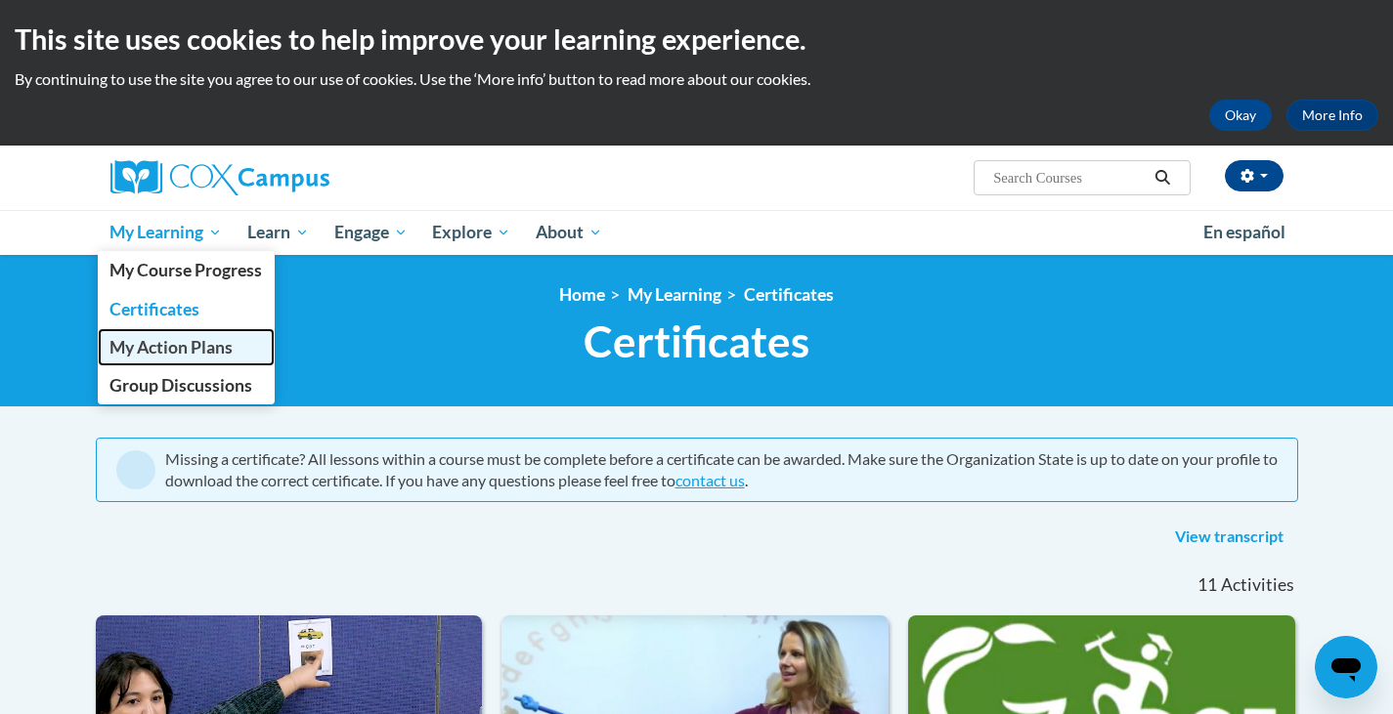
click at [214, 346] on span "My Action Plans" at bounding box center [170, 347] width 123 height 21
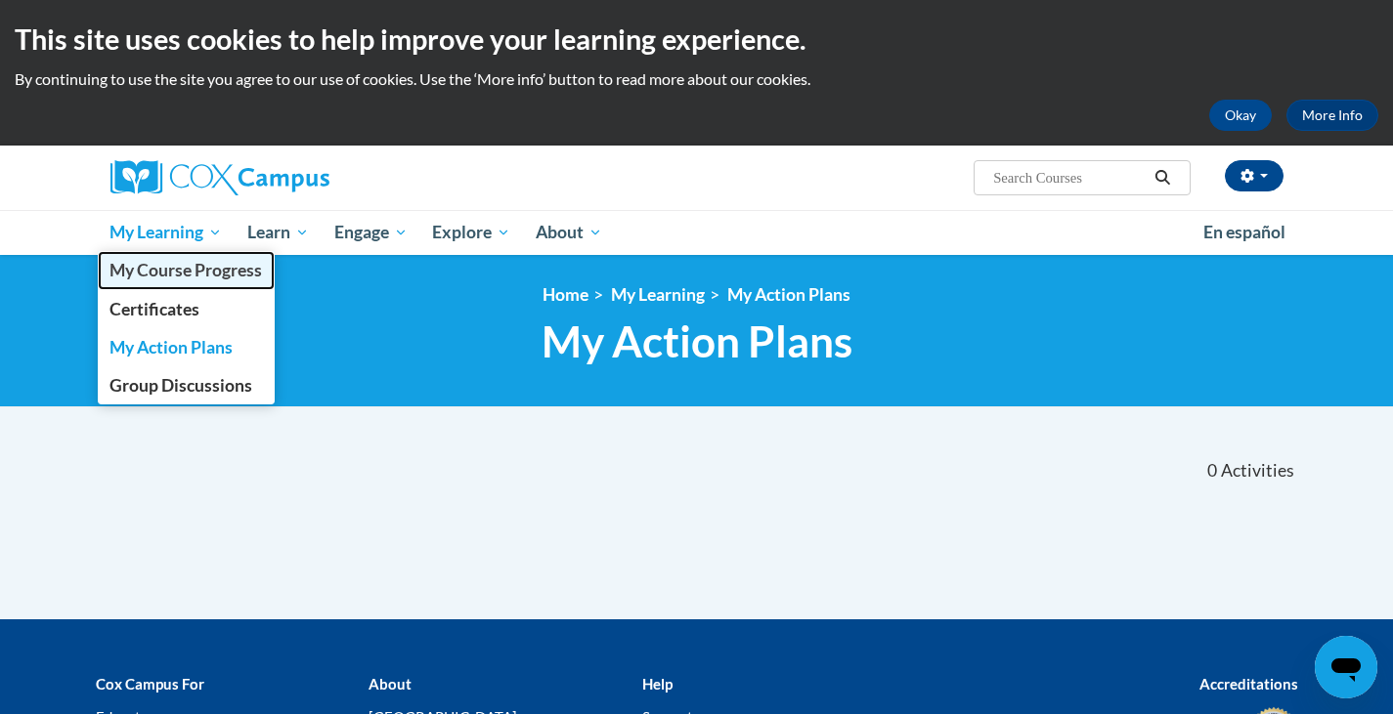
click at [186, 270] on span "My Course Progress" at bounding box center [185, 270] width 152 height 21
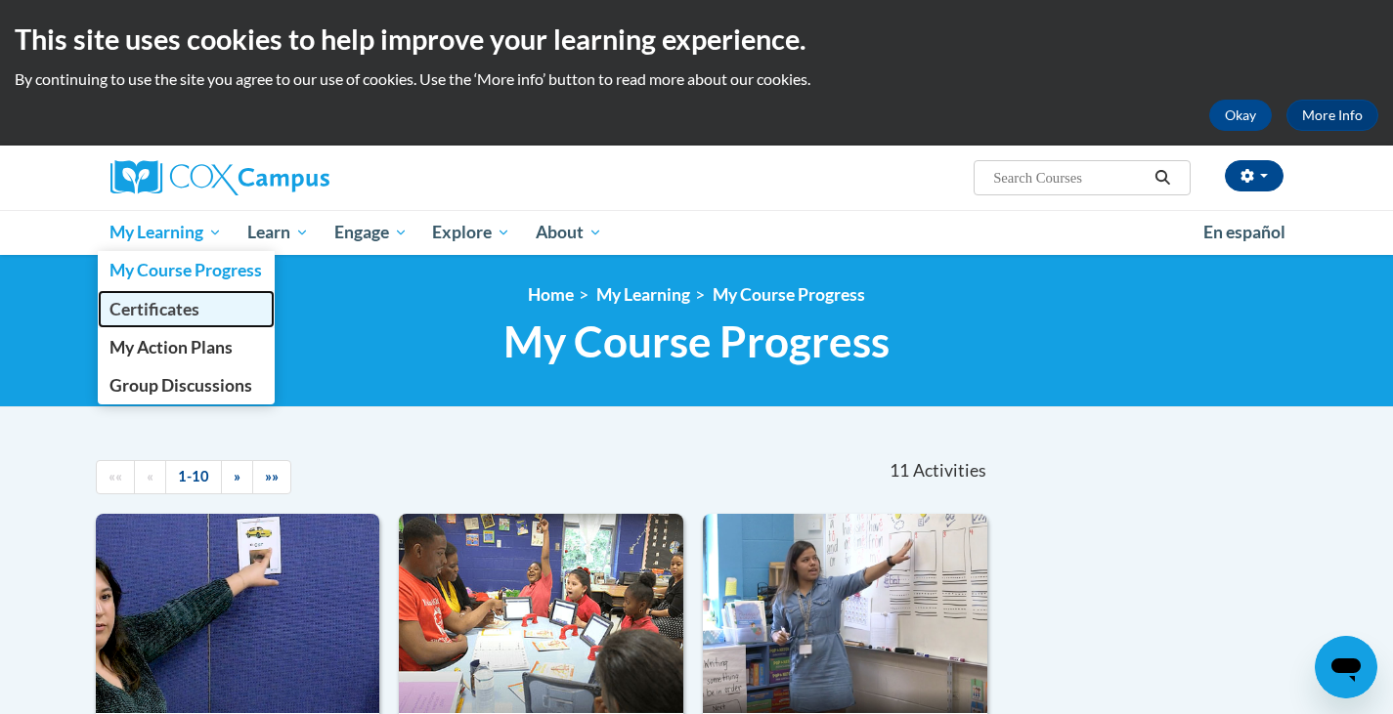
click at [160, 314] on span "Certificates" at bounding box center [154, 309] width 90 height 21
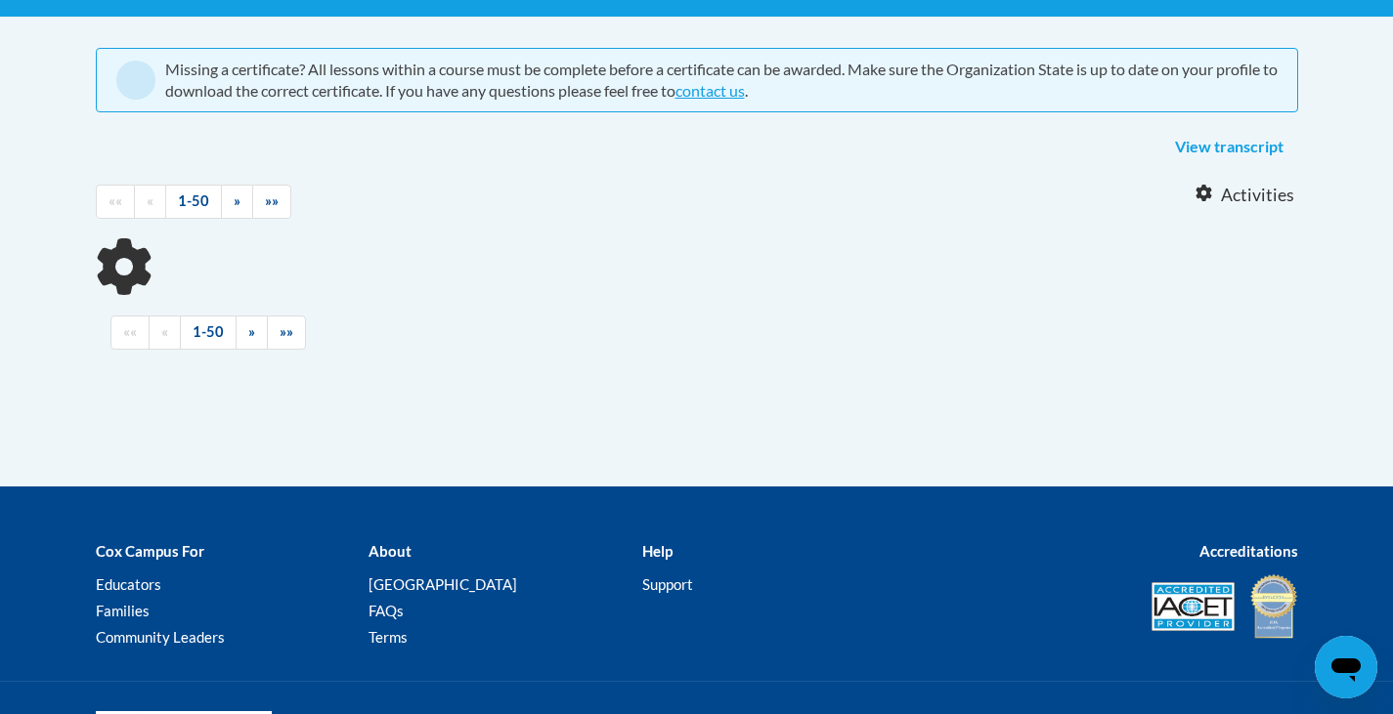
scroll to position [391, 0]
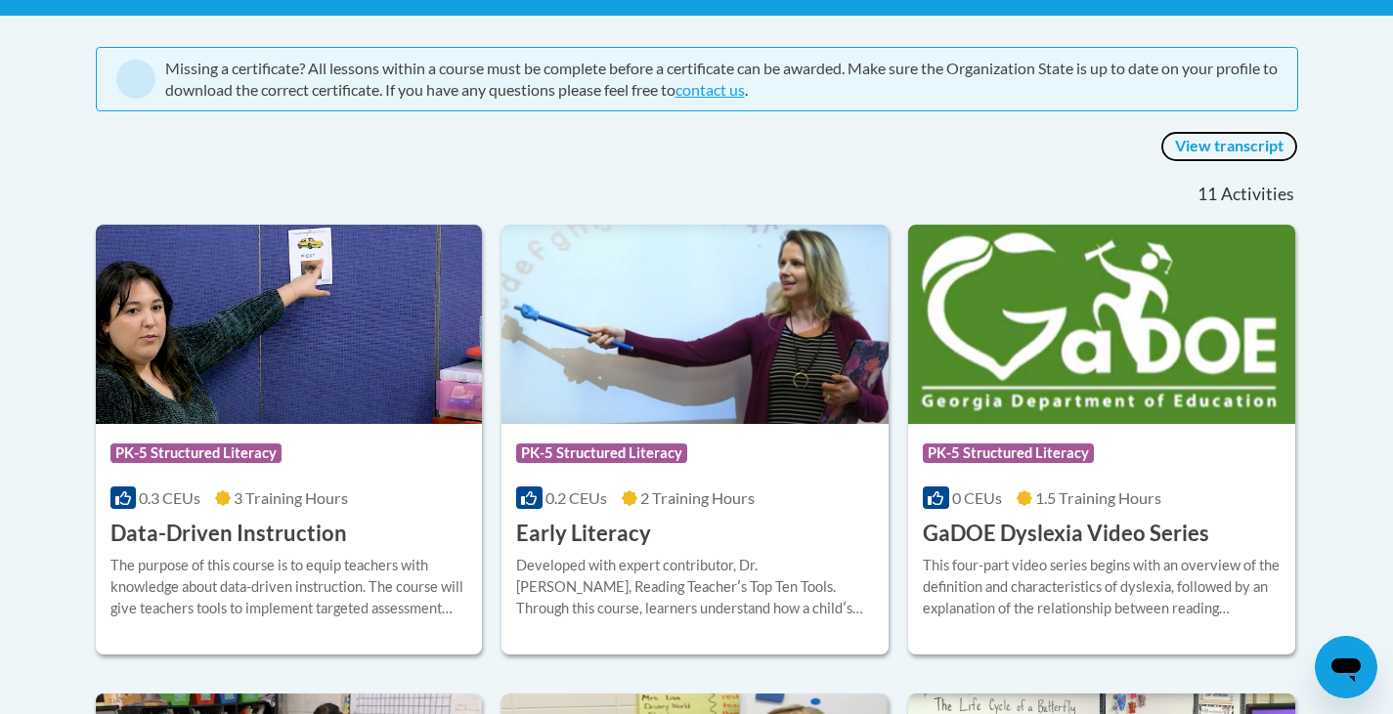
click at [1224, 153] on link "View transcript" at bounding box center [1229, 146] width 138 height 31
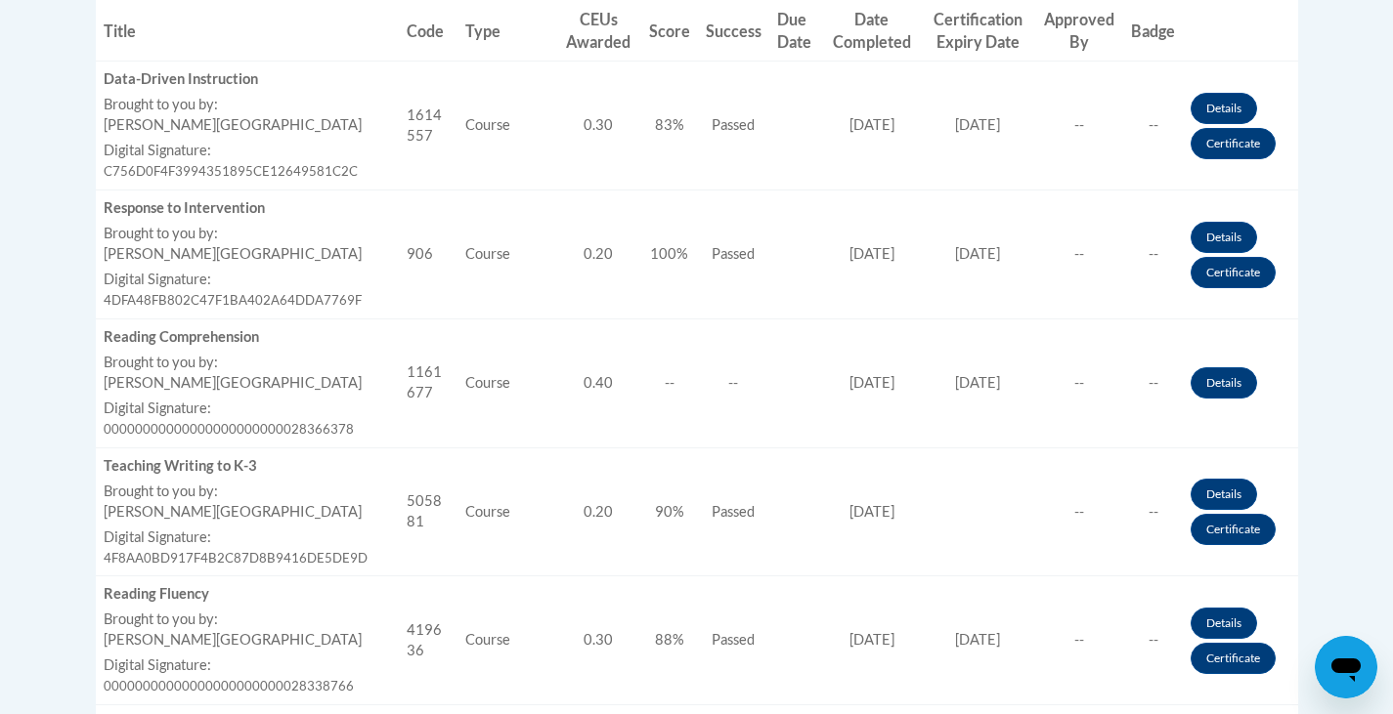
scroll to position [880, 0]
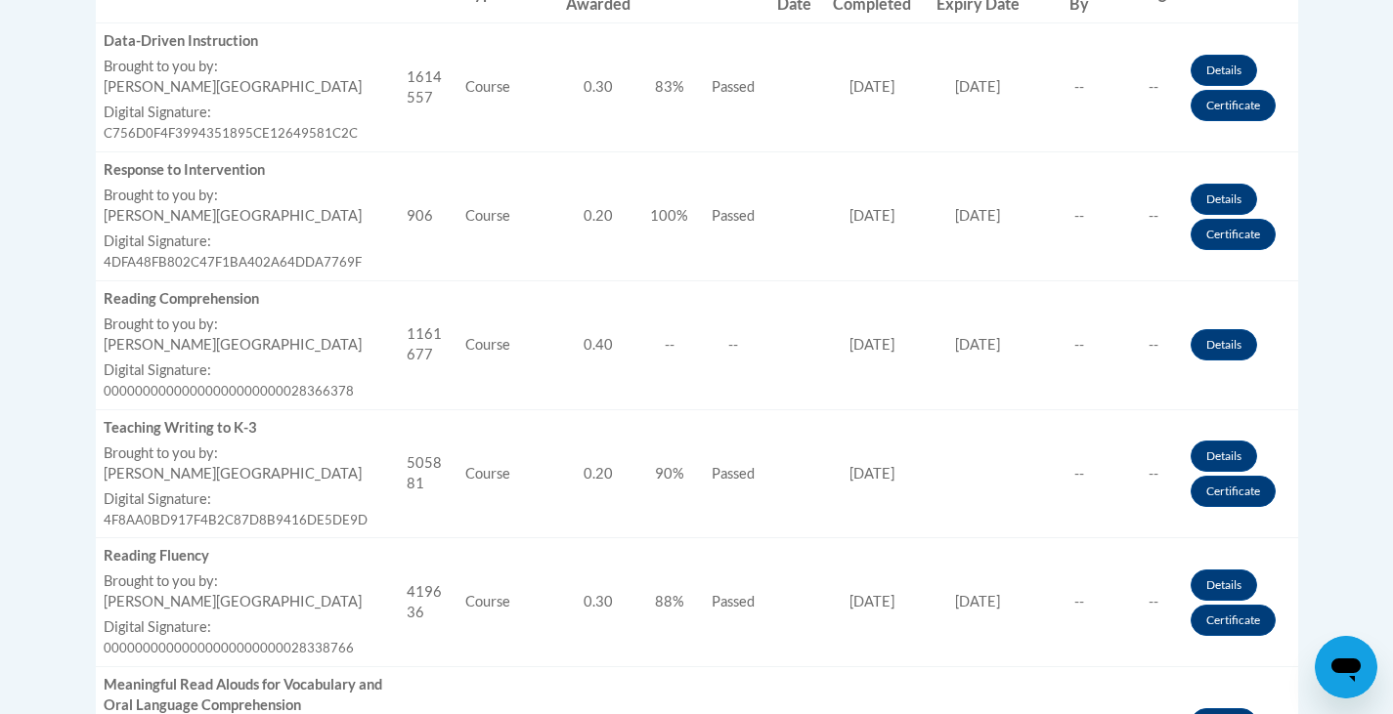
click at [1348, 658] on icon "Open messaging window" at bounding box center [1345, 667] width 35 height 35
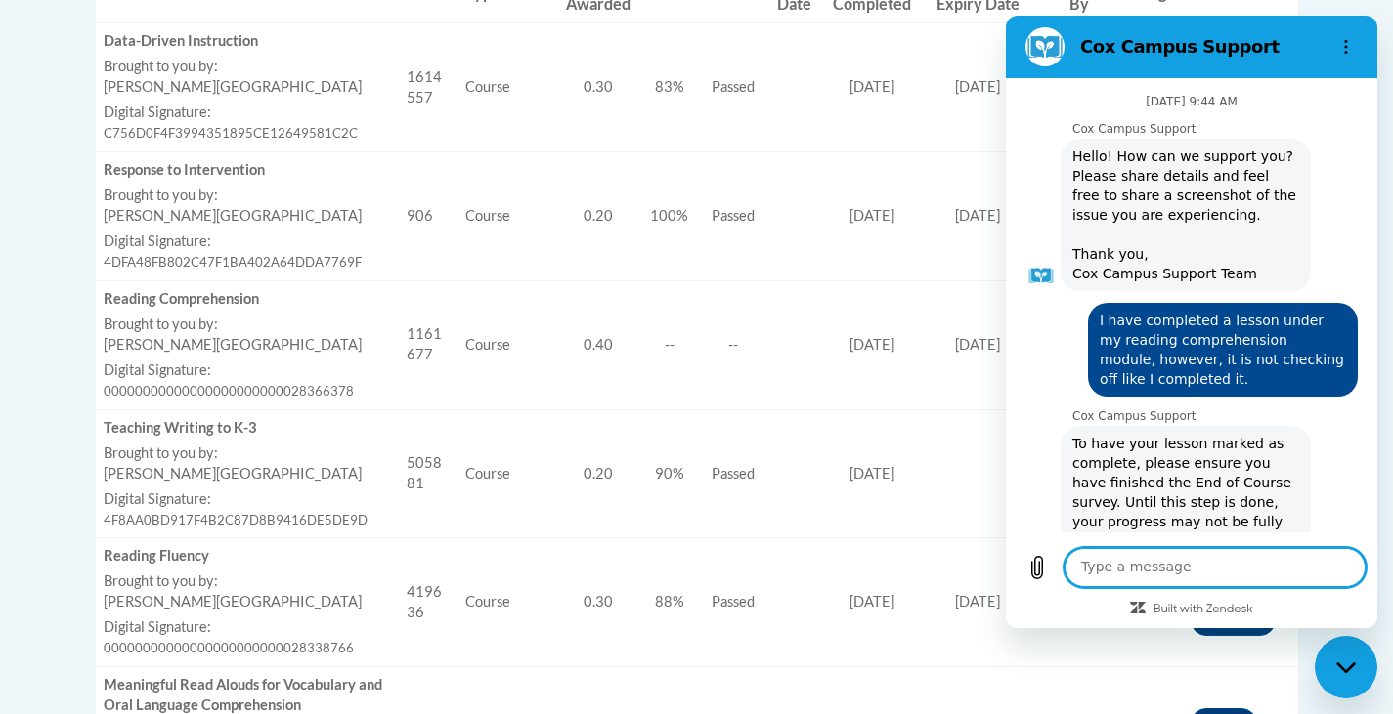
scroll to position [2169, 0]
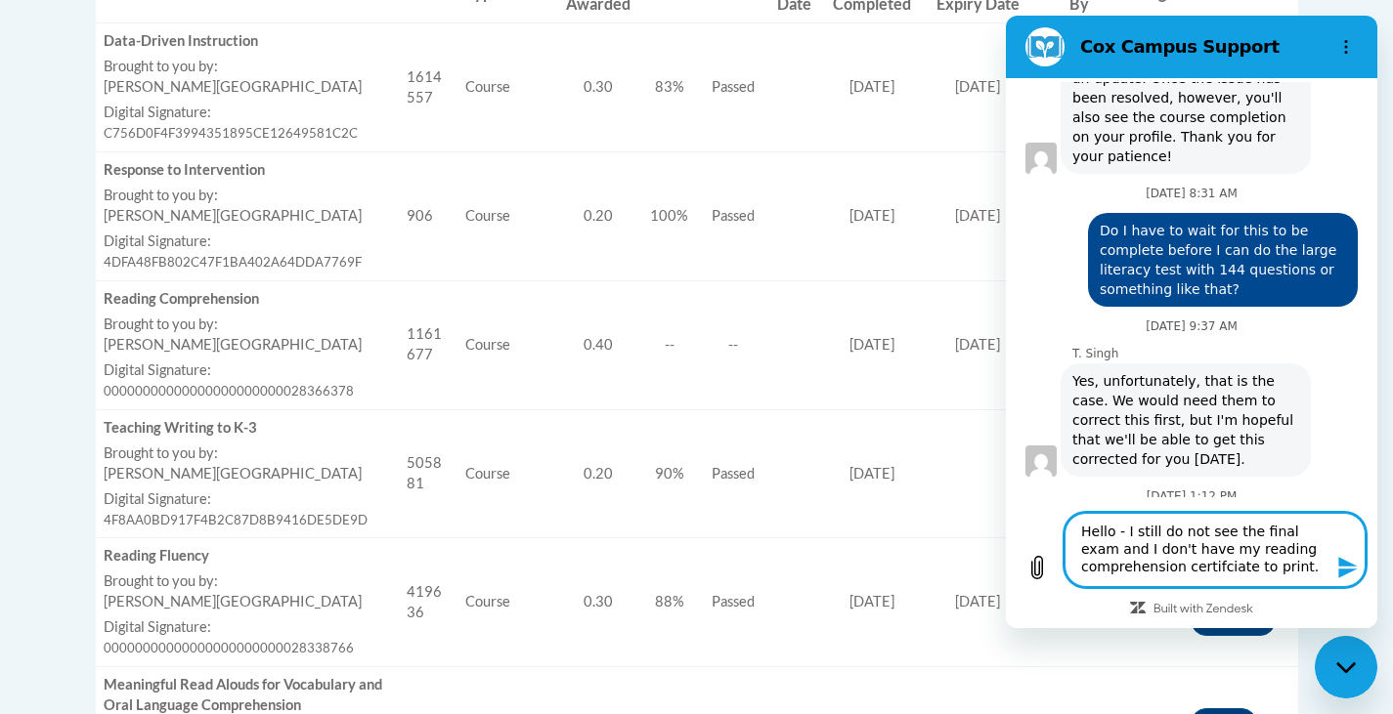
type textarea "Hello - I still do not see the final exam and I don't have my reading comprehen…"
click at [1305, 573] on textarea "Hello - I still do not see the final exam and I don't have my reading comprehen…" at bounding box center [1214, 550] width 301 height 74
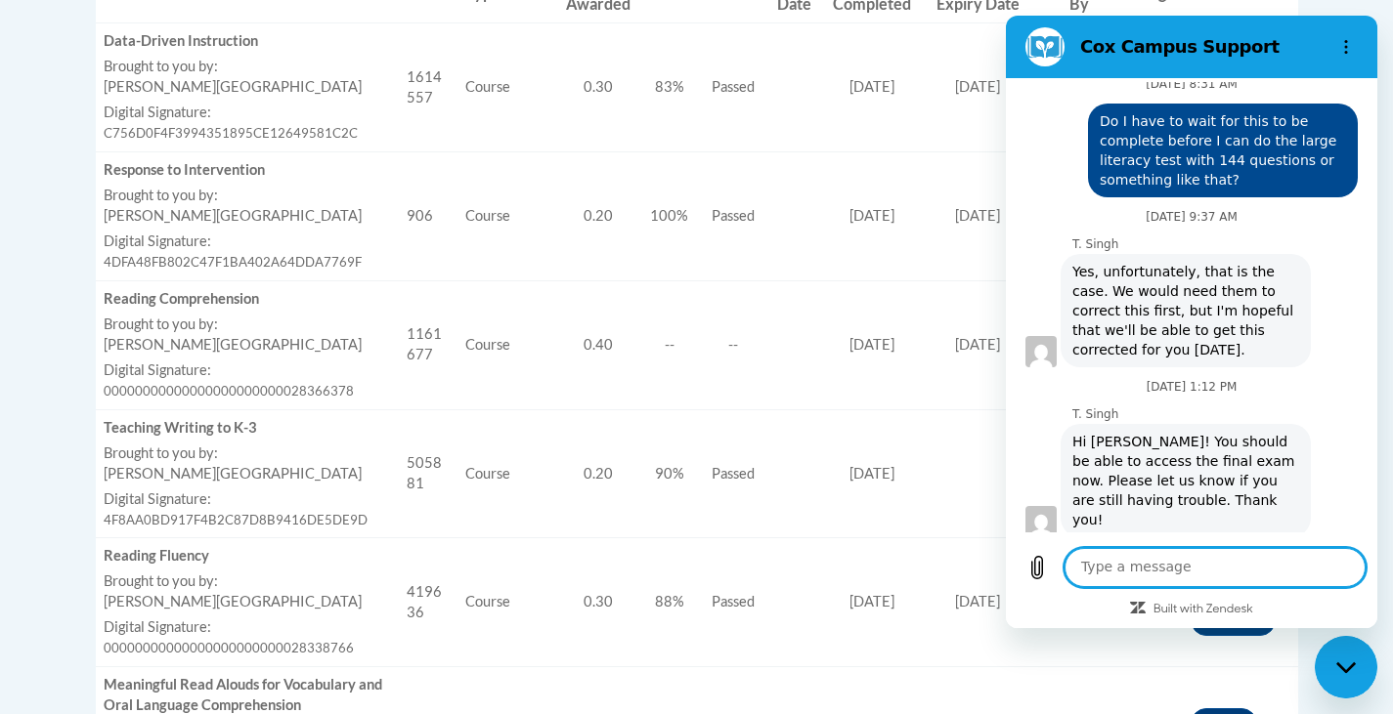
scroll to position [2282, 0]
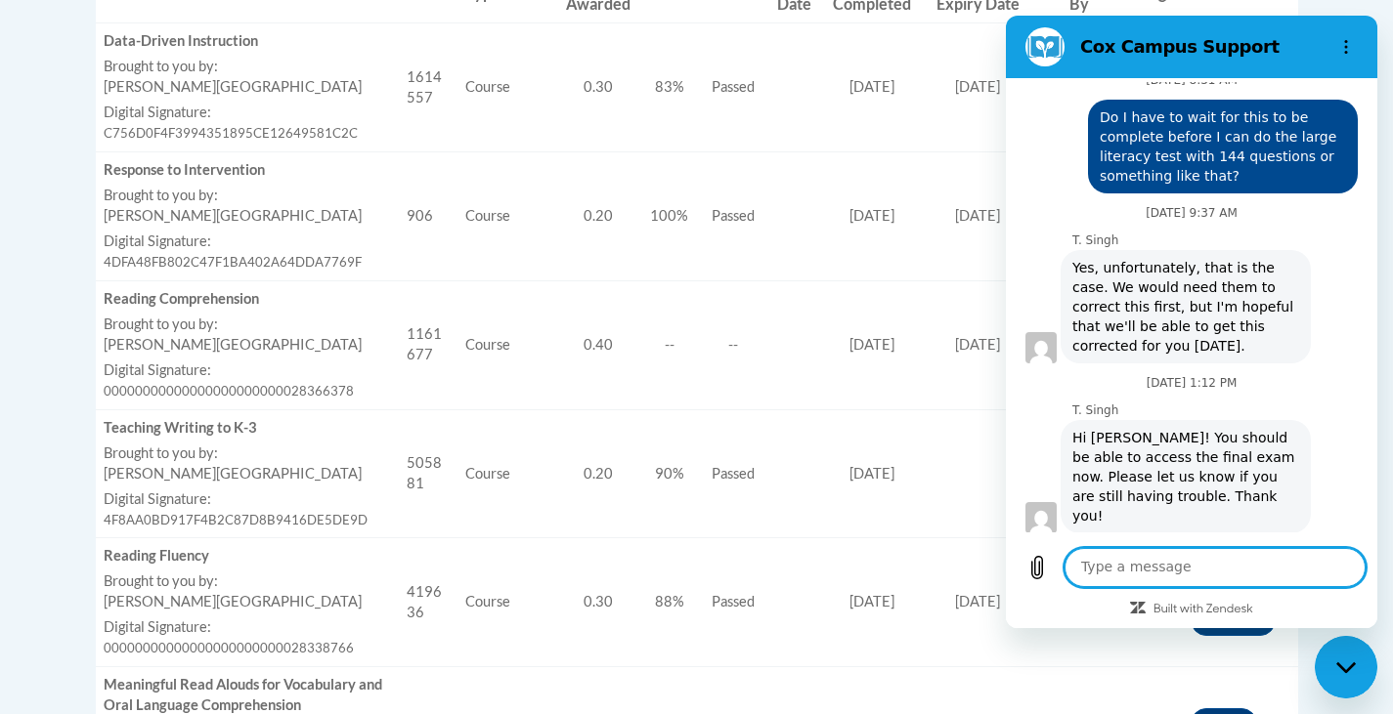
drag, startPoint x: 1145, startPoint y: 584, endPoint x: 1105, endPoint y: 584, distance: 40.1
drag, startPoint x: 1105, startPoint y: 584, endPoint x: 1055, endPoint y: 573, distance: 52.2
click at [1055, 573] on button "Upload file" at bounding box center [1036, 567] width 39 height 39
click at [1137, 577] on textarea at bounding box center [1214, 567] width 301 height 39
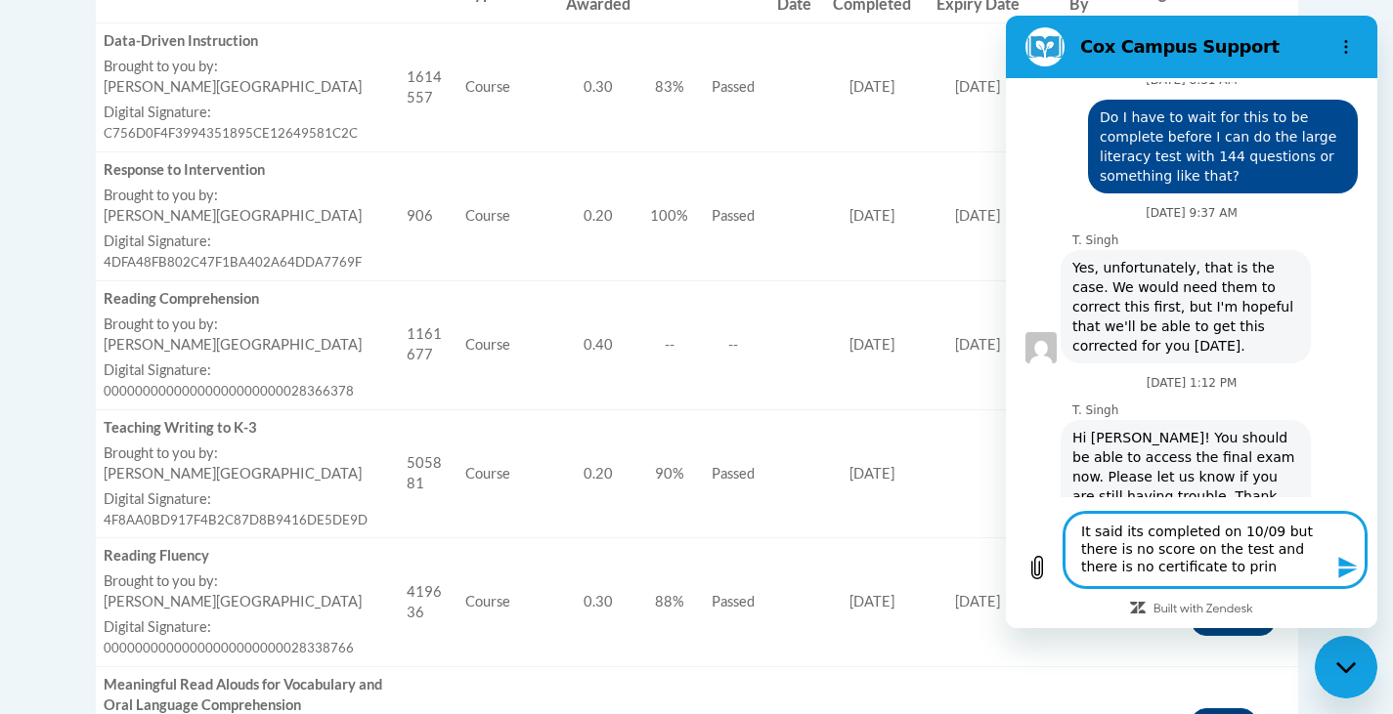
type textarea "It said its completed on 10/09 but there is no score on the test and there is n…"
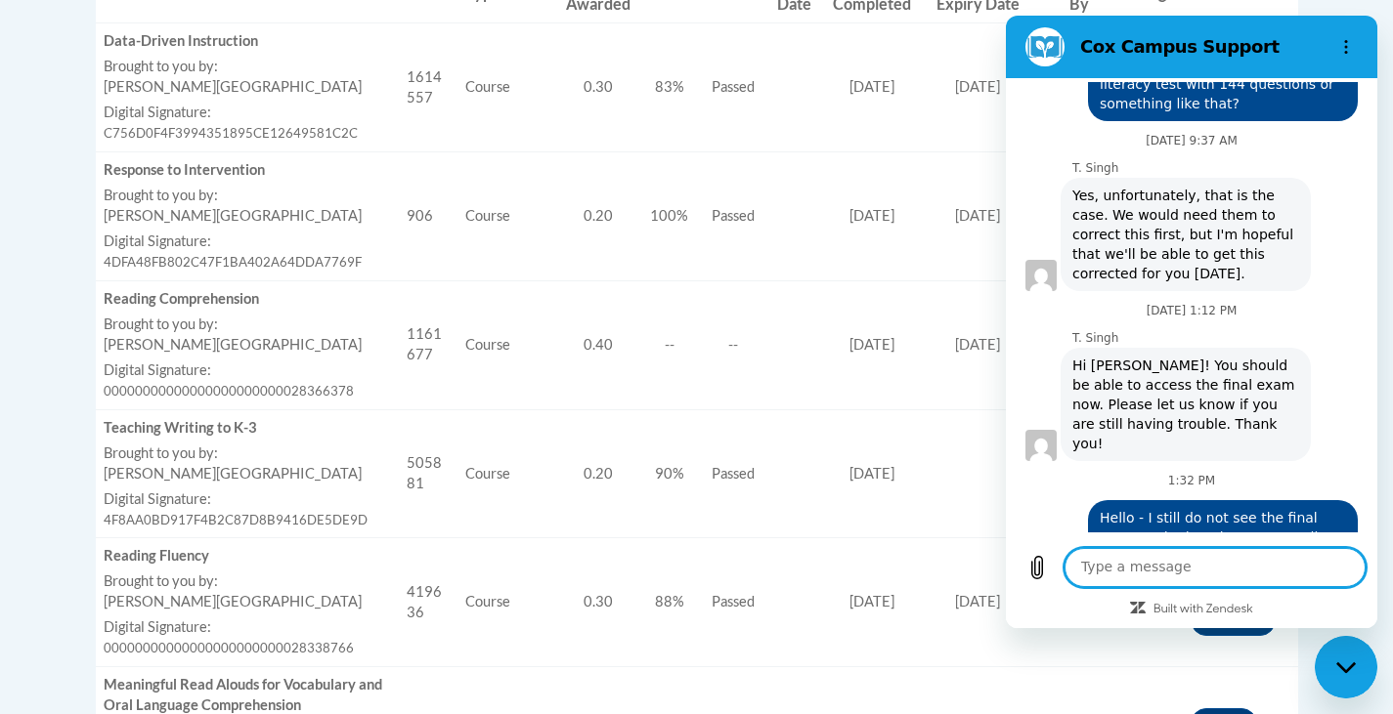
scroll to position [2358, 0]
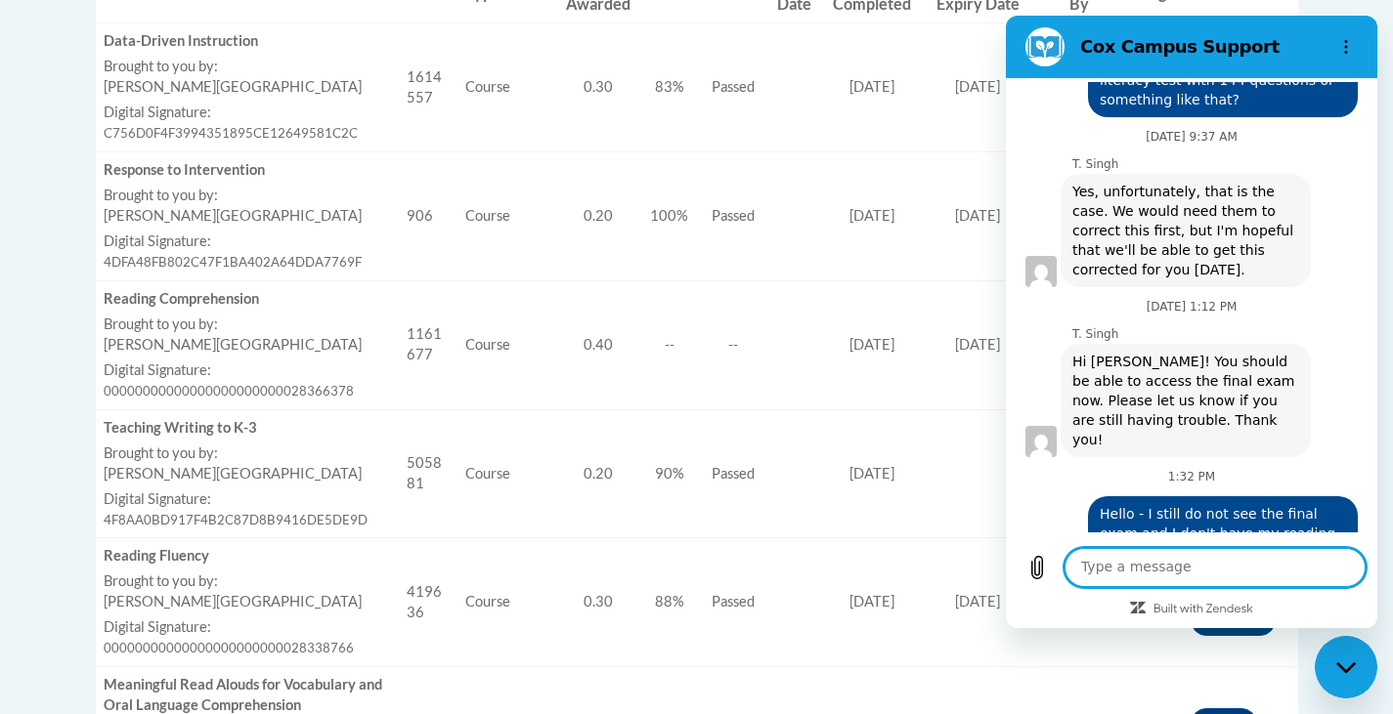
click at [509, 422] on td "Type Course" at bounding box center [506, 473] width 99 height 129
click at [660, 81] on span "83%" at bounding box center [669, 86] width 29 height 17
click at [1365, 677] on div "Close messaging window" at bounding box center [1345, 667] width 59 height 59
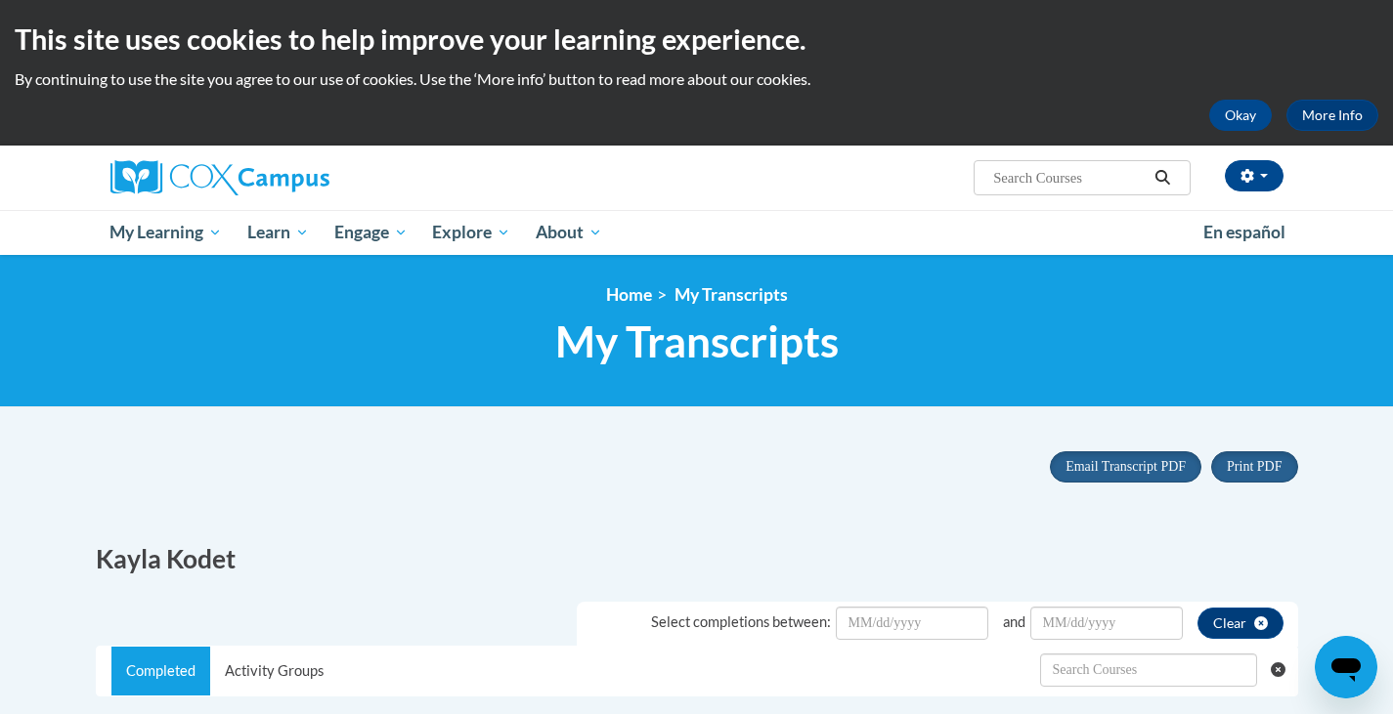
scroll to position [489, 0]
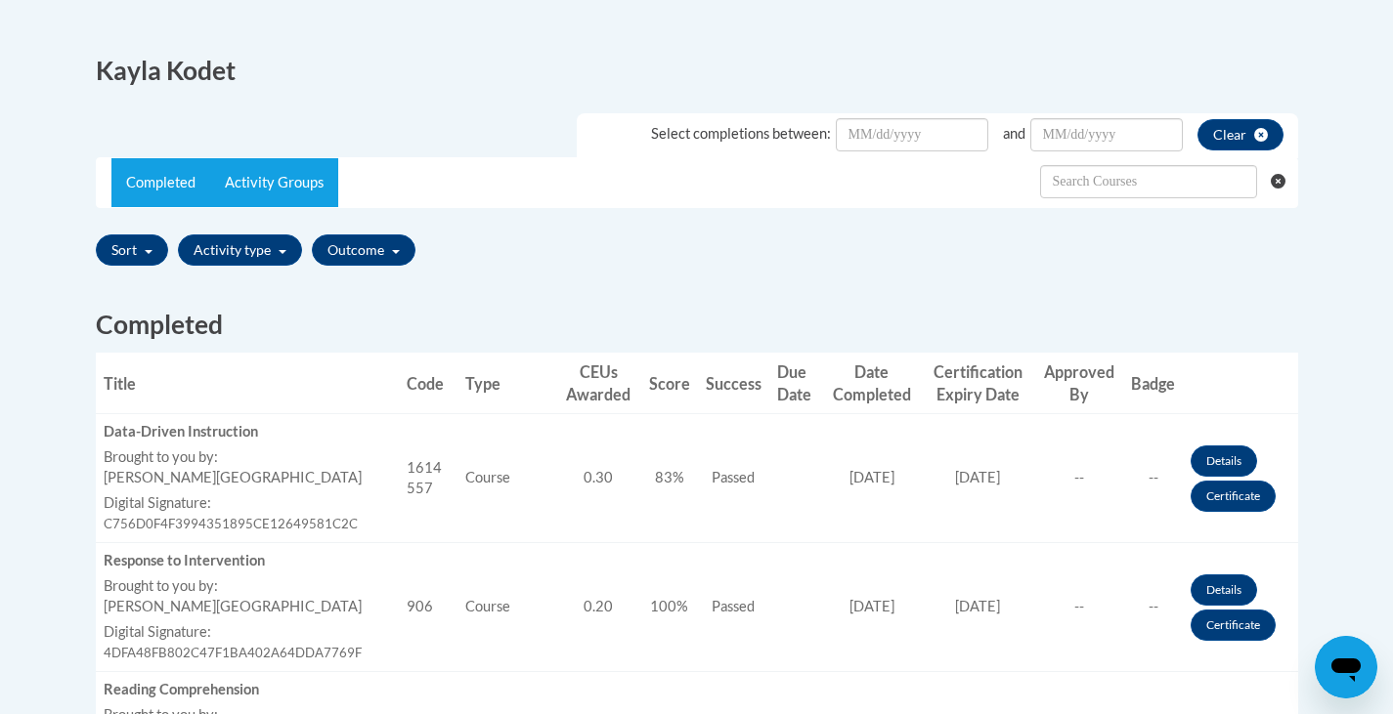
click at [286, 172] on link "Activity Groups" at bounding box center [274, 182] width 128 height 49
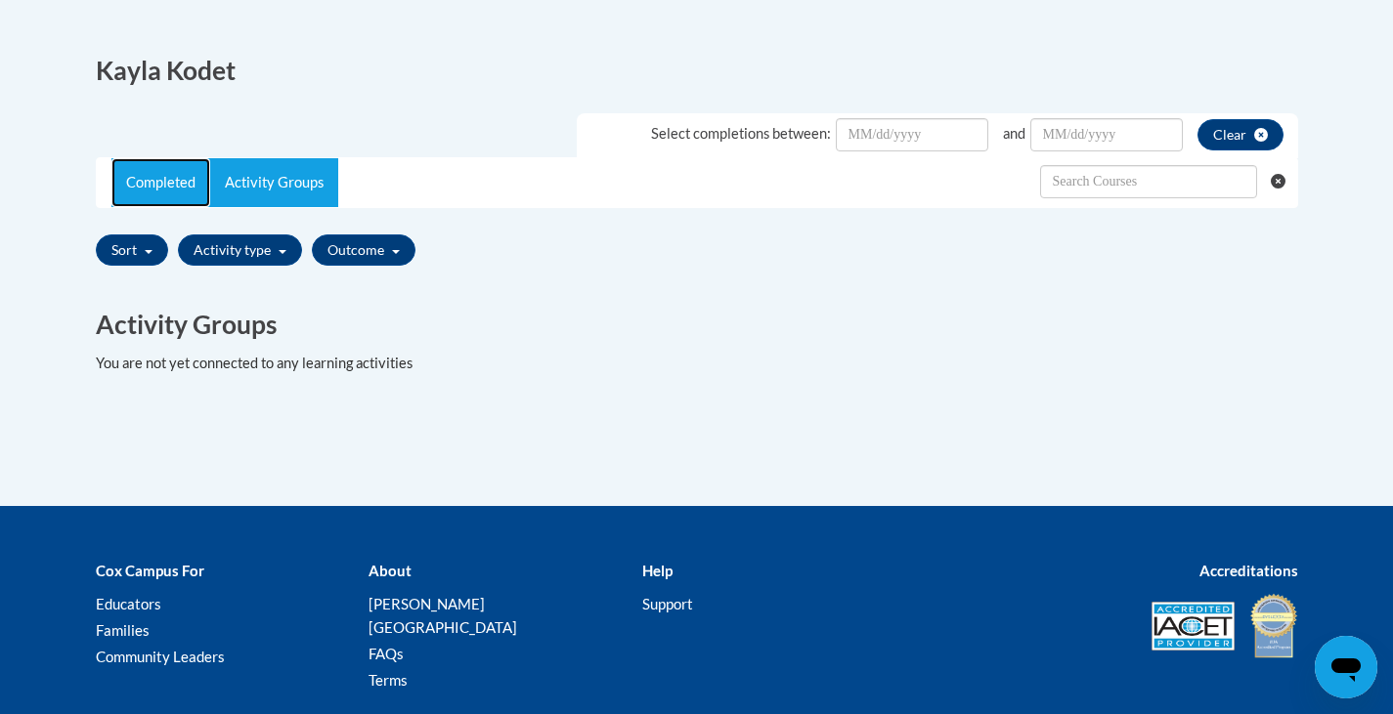
click at [157, 181] on link "Completed" at bounding box center [160, 182] width 99 height 49
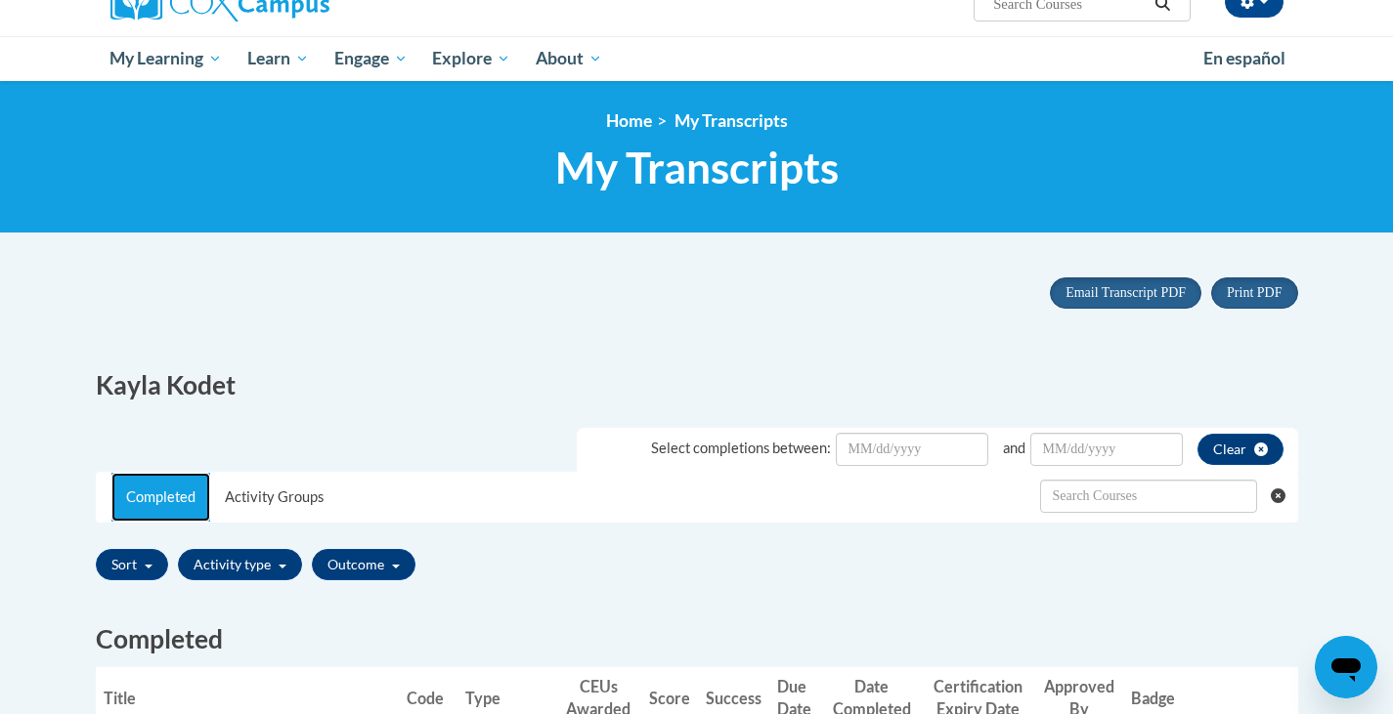
scroll to position [0, 0]
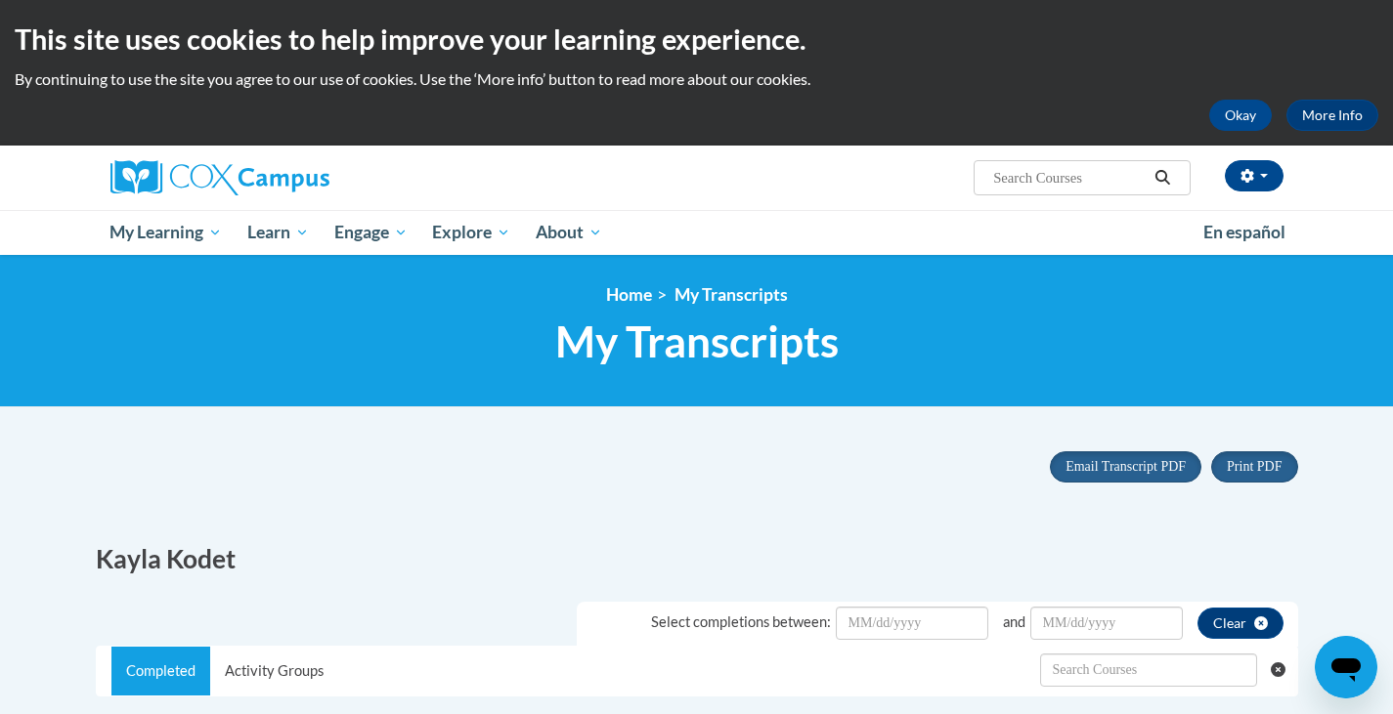
click at [150, 197] on div at bounding box center [296, 178] width 401 height 65
click at [144, 182] on img at bounding box center [219, 177] width 219 height 35
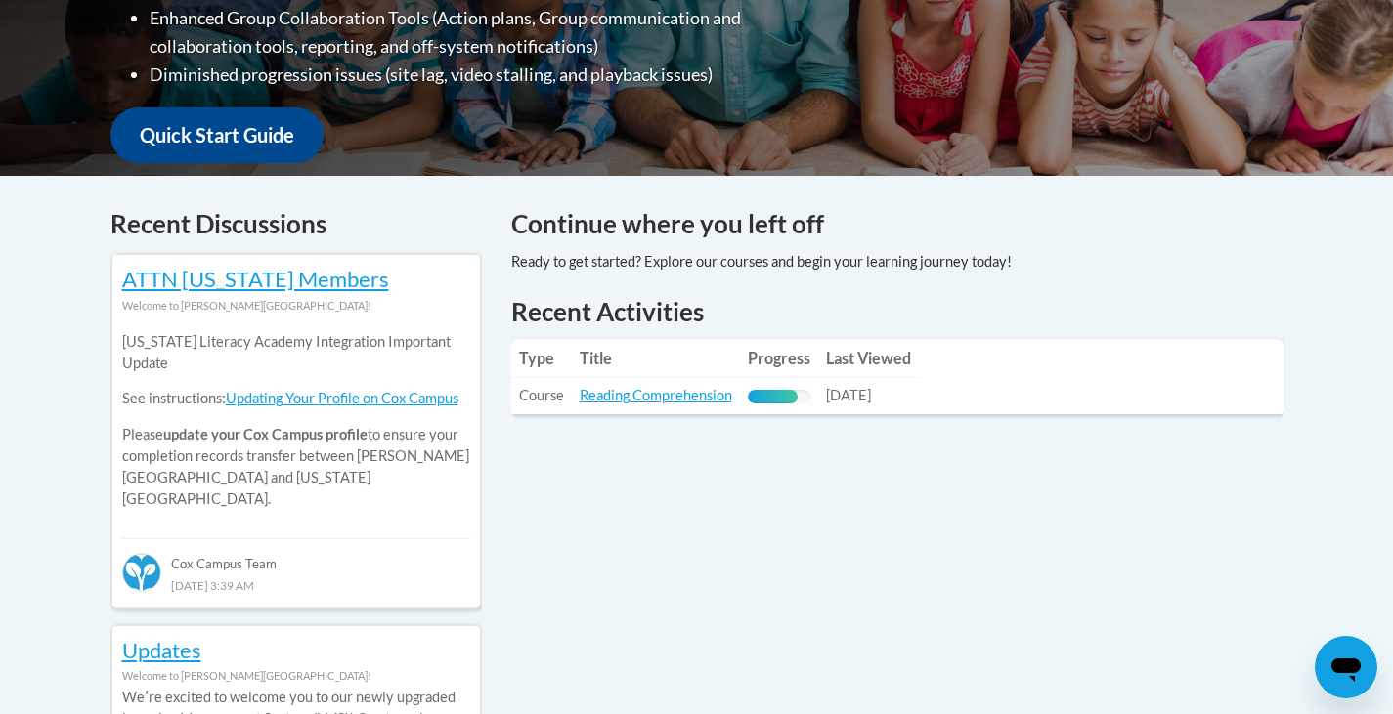
scroll to position [684, 0]
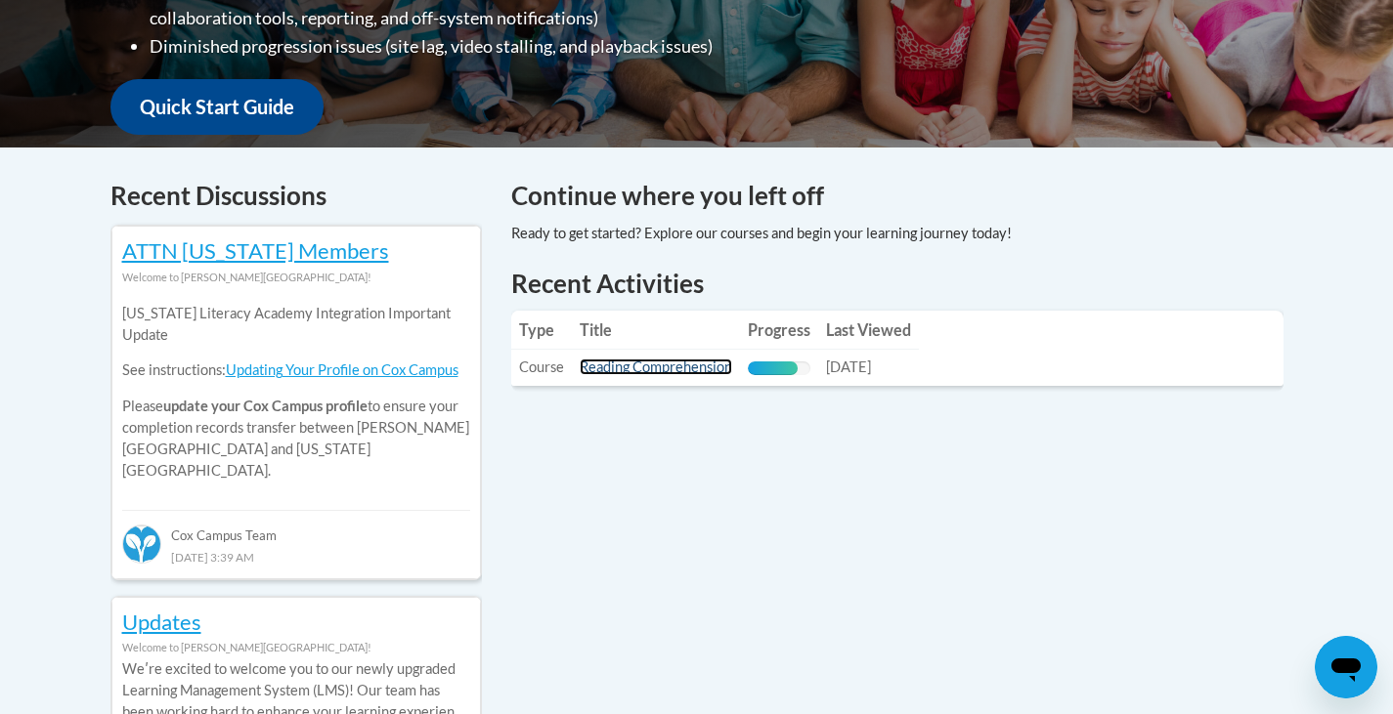
click at [656, 370] on link "Reading Comprehension" at bounding box center [656, 367] width 152 height 17
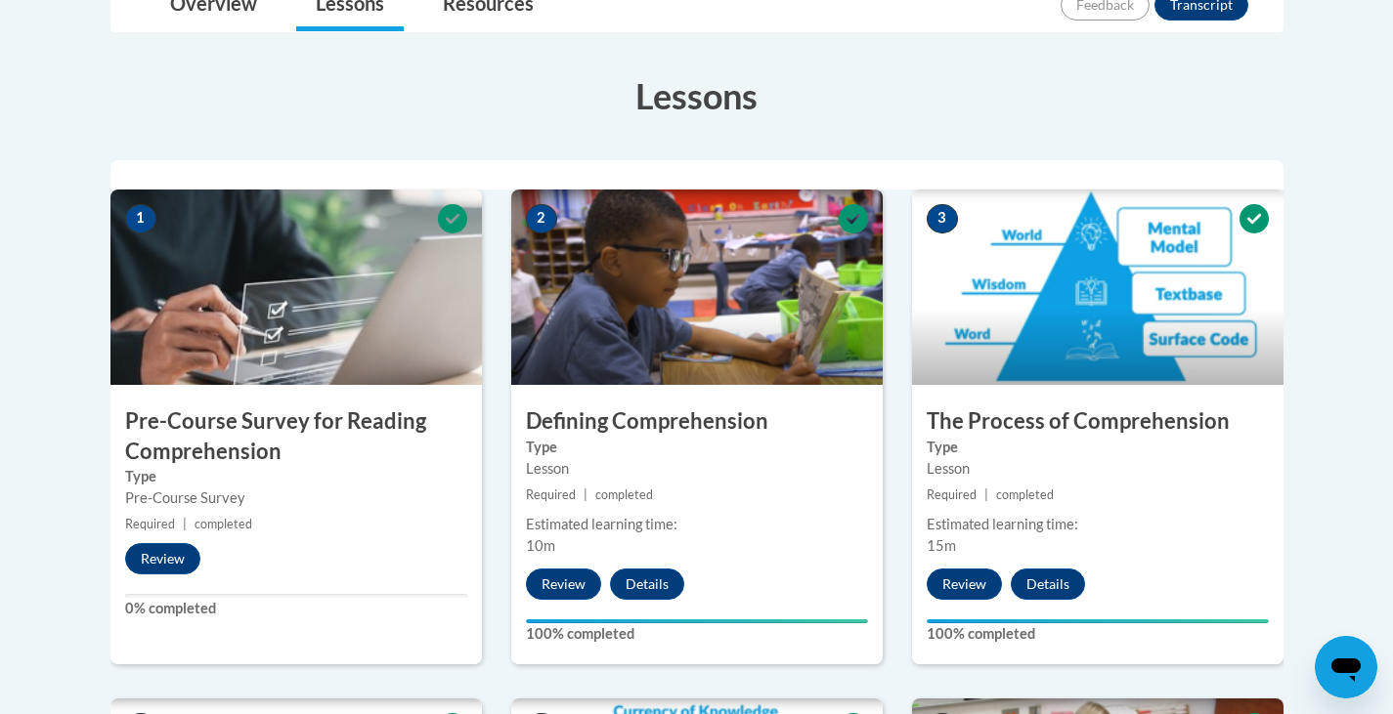
scroll to position [293, 0]
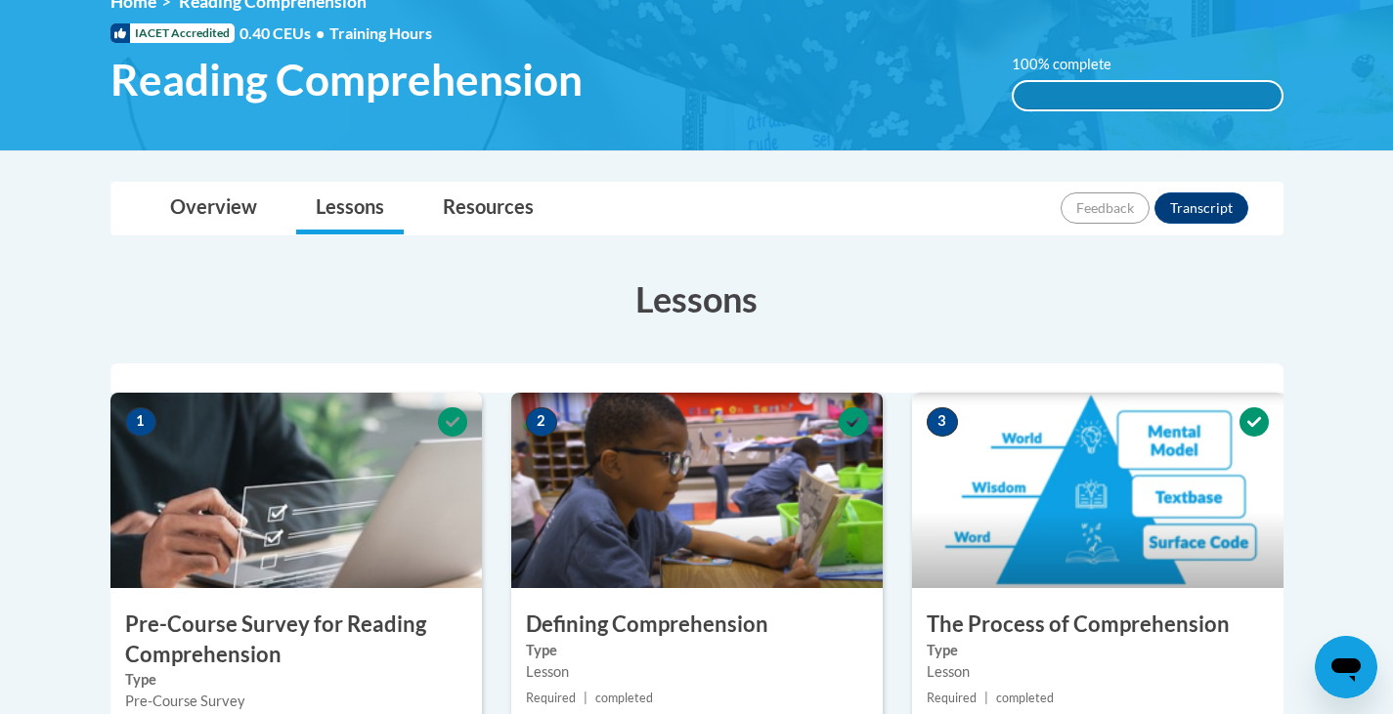
click at [1337, 664] on icon "Open messaging window" at bounding box center [1345, 670] width 29 height 23
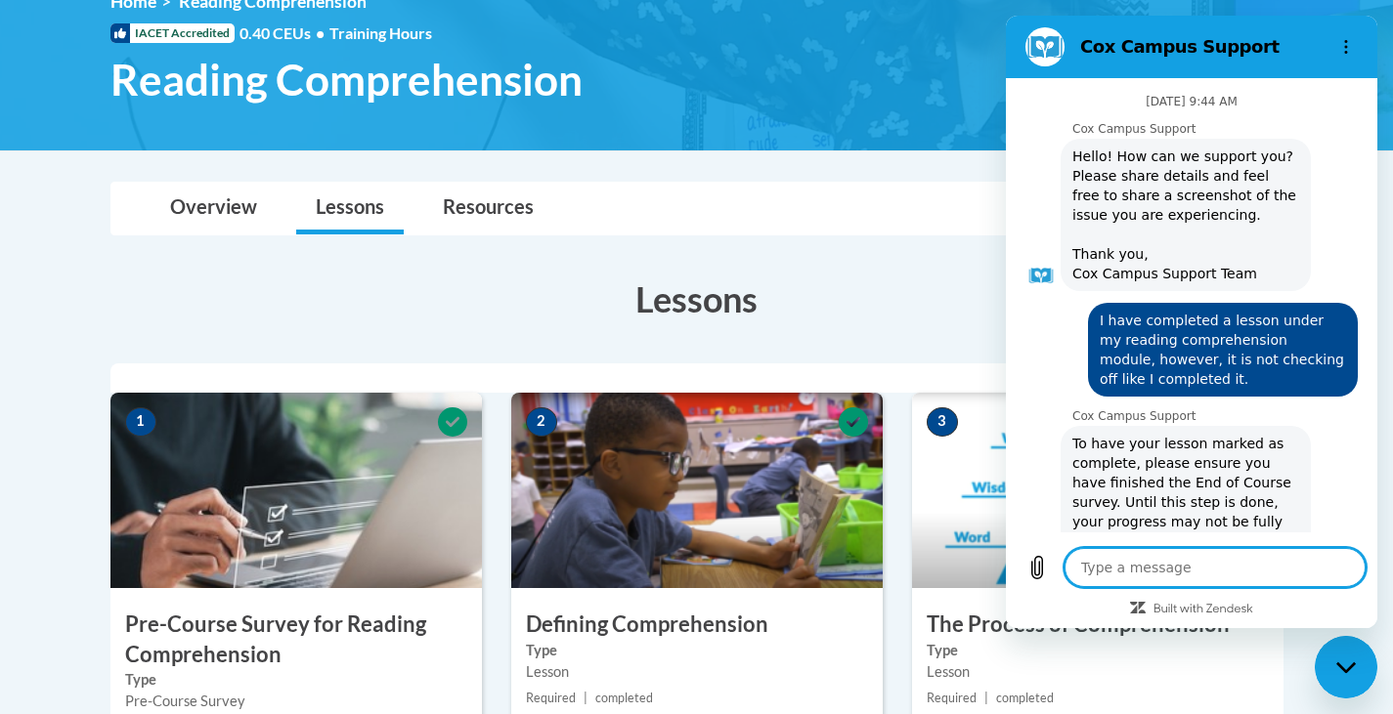
scroll to position [2358, 0]
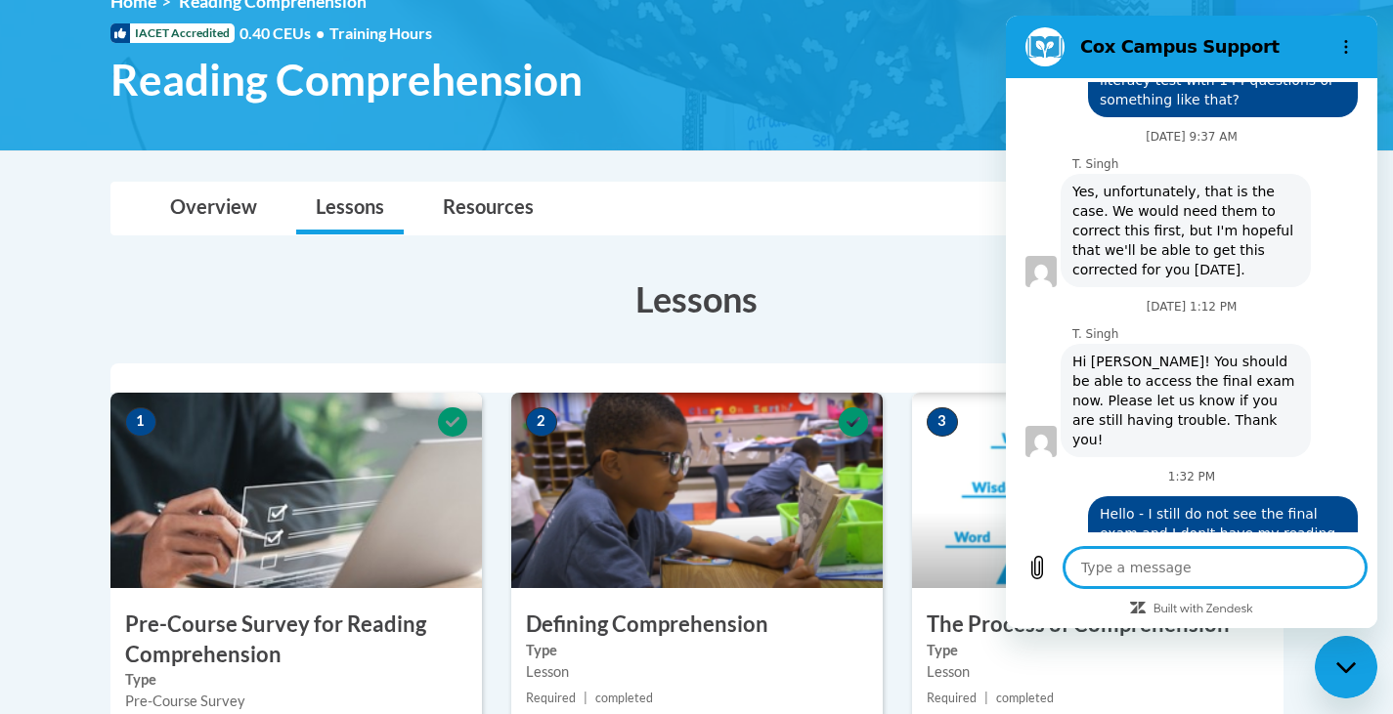
click at [863, 204] on div "Overview Lessons Resources Feedback Transcript" at bounding box center [697, 209] width 1142 height 52
type textarea "x"
